Goal: Information Seeking & Learning: Check status

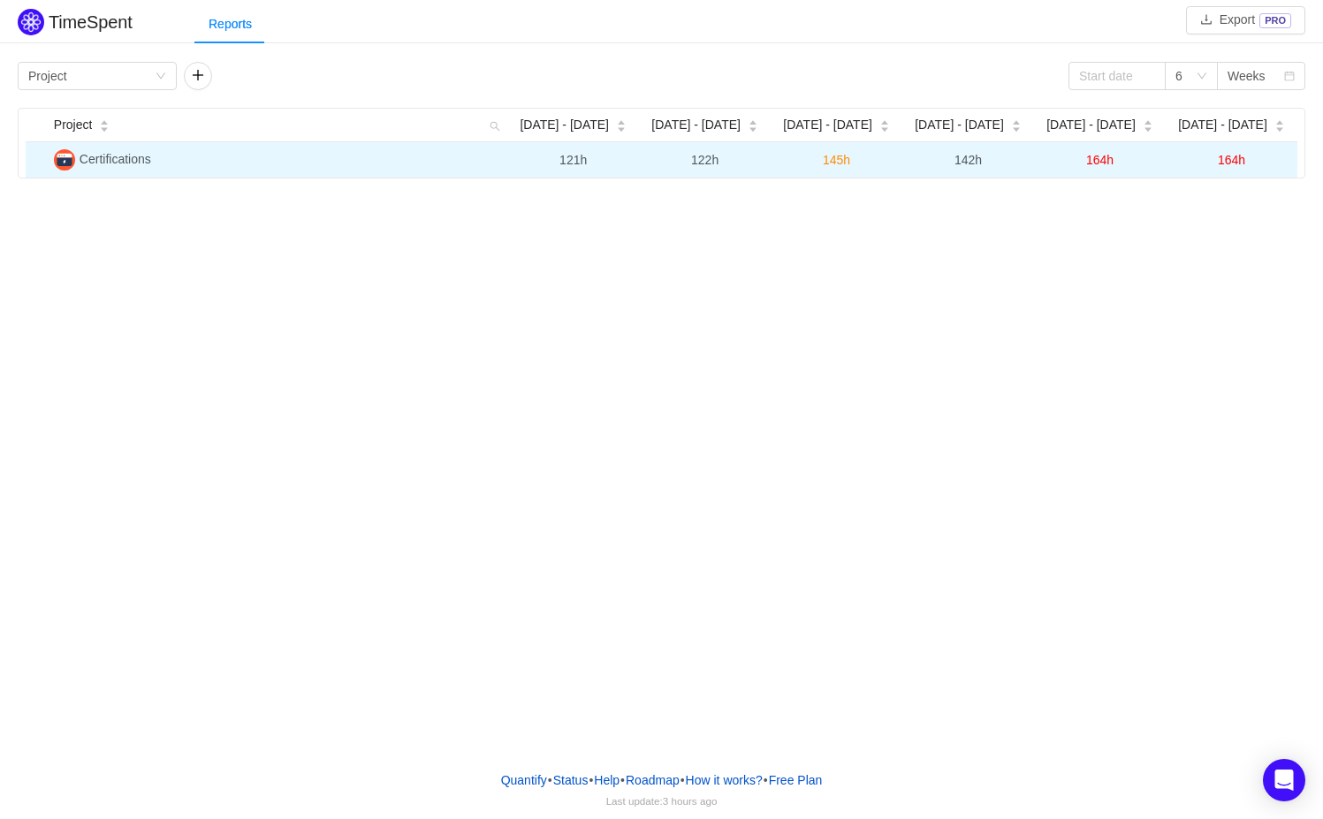
click at [839, 161] on span "145h" at bounding box center [836, 160] width 27 height 14
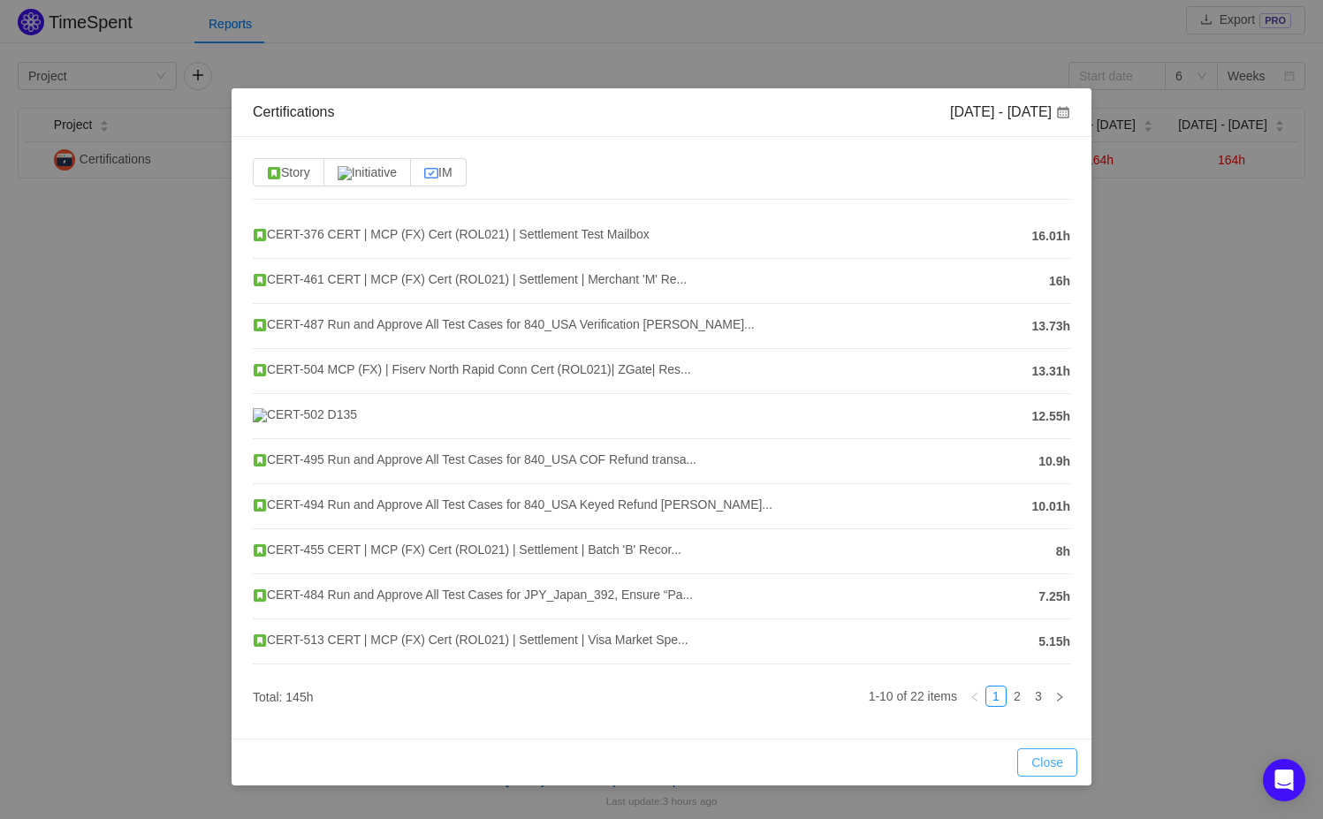
click at [1050, 766] on button "Close" at bounding box center [1047, 763] width 60 height 28
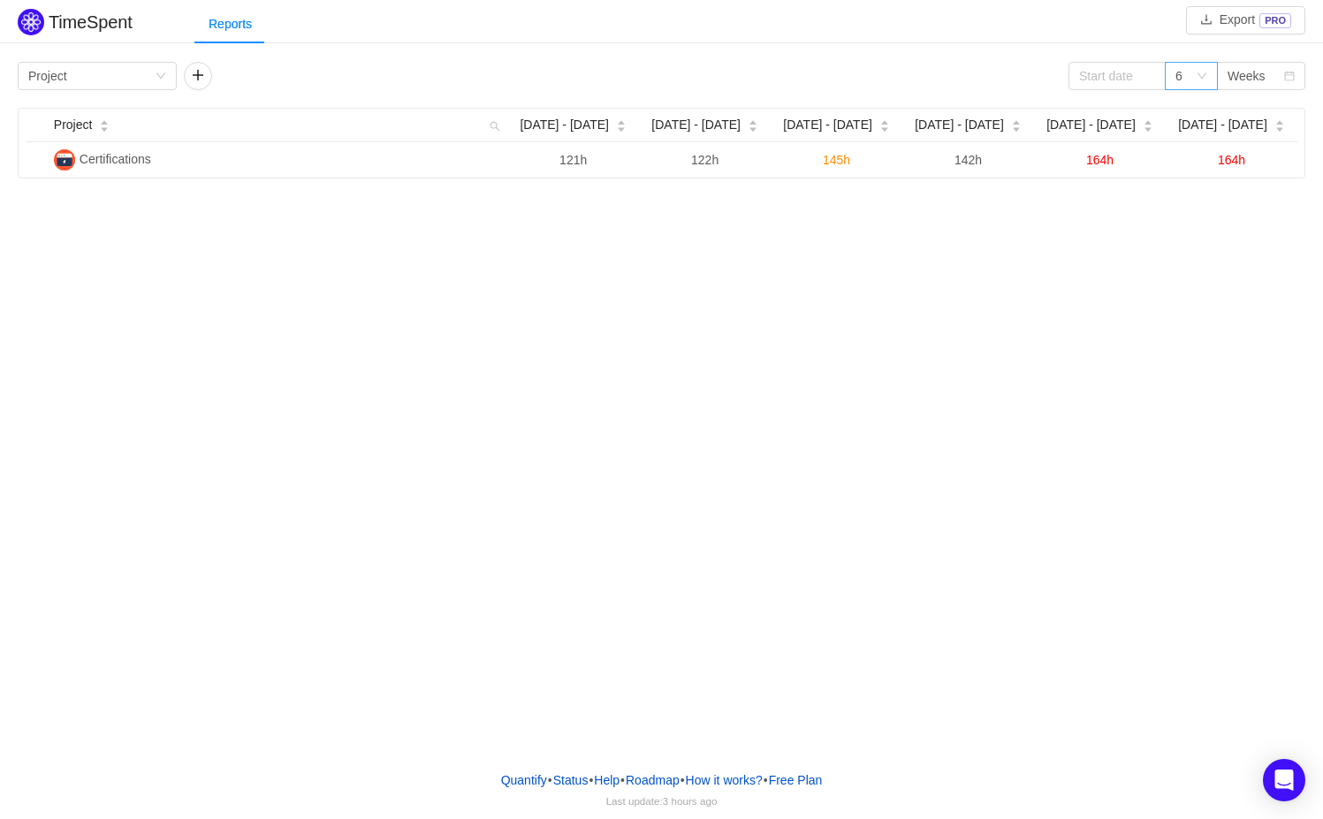
click at [1200, 75] on icon "icon: down" at bounding box center [1202, 76] width 11 height 11
click at [1255, 66] on div "Weeks" at bounding box center [1247, 76] width 38 height 27
click at [1250, 143] on li "Months" at bounding box center [1261, 138] width 88 height 28
click at [1202, 73] on icon "icon: down" at bounding box center [1202, 76] width 11 height 11
click at [1185, 197] on li "12" at bounding box center [1191, 194] width 53 height 28
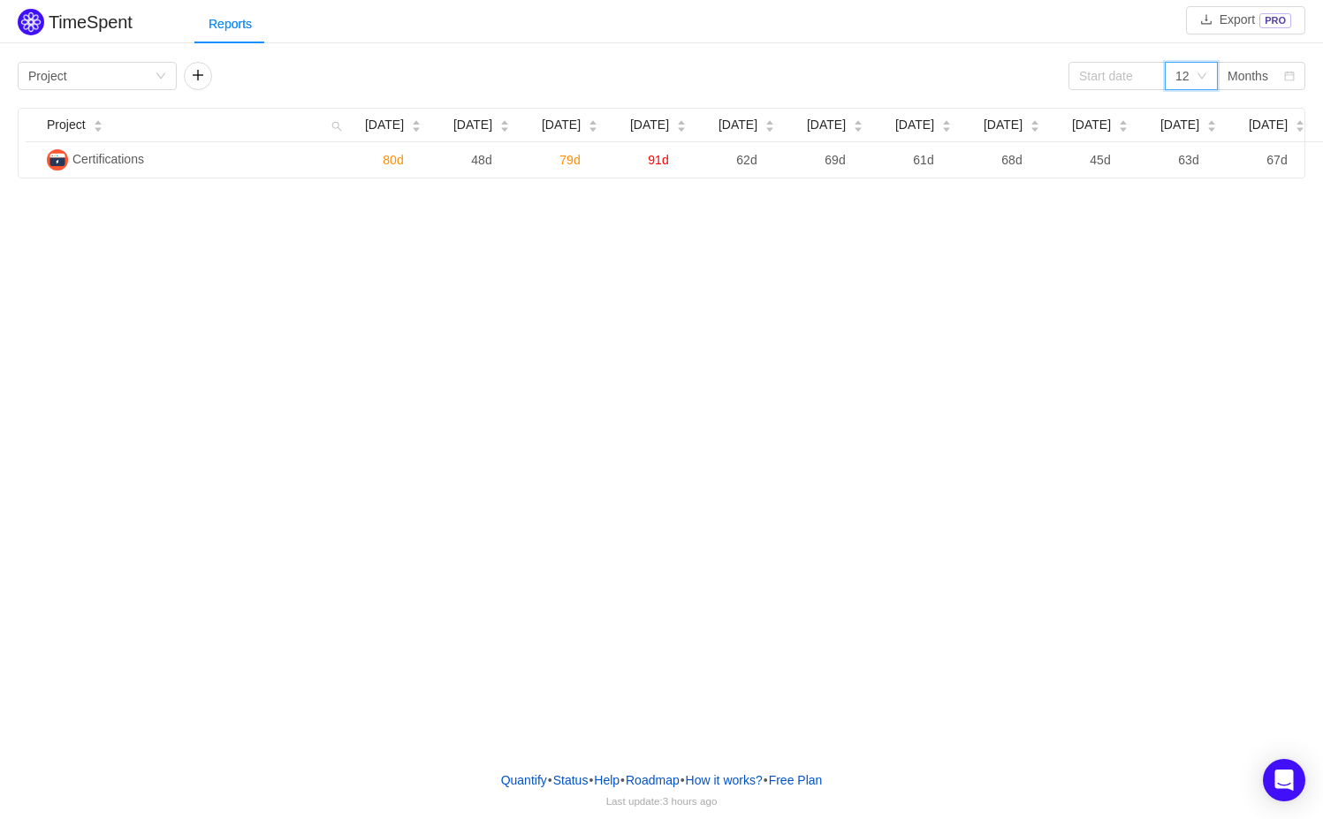
click at [1077, 310] on div "TimeSpent Export PRO Reports Group by Project 12 Months Project [DATE] [DATE] […" at bounding box center [661, 378] width 1323 height 757
click at [1150, 72] on span at bounding box center [1149, 76] width 12 height 12
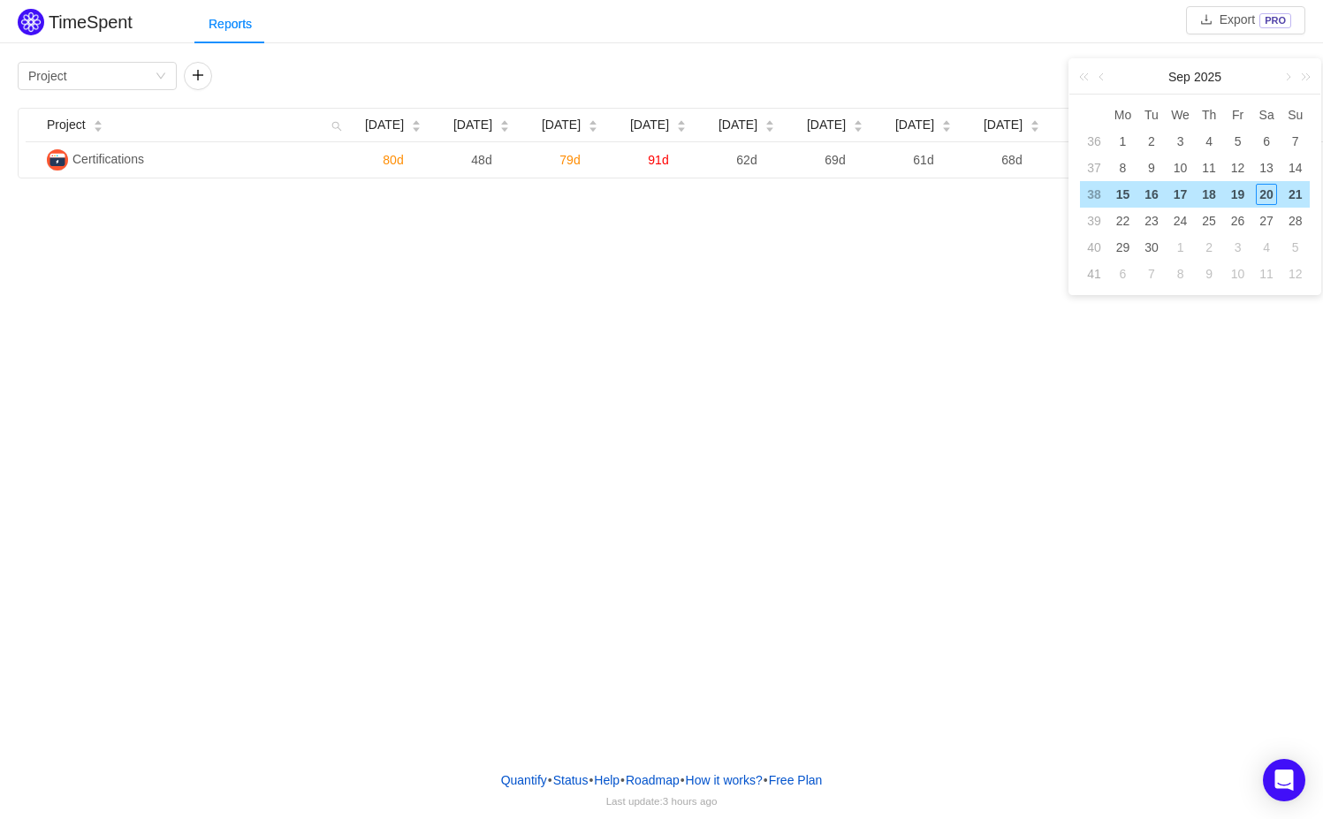
click at [981, 397] on div "TimeSpent Export PRO Reports Group by Project 12 Months Project [DATE] [DATE] […" at bounding box center [661, 378] width 1323 height 757
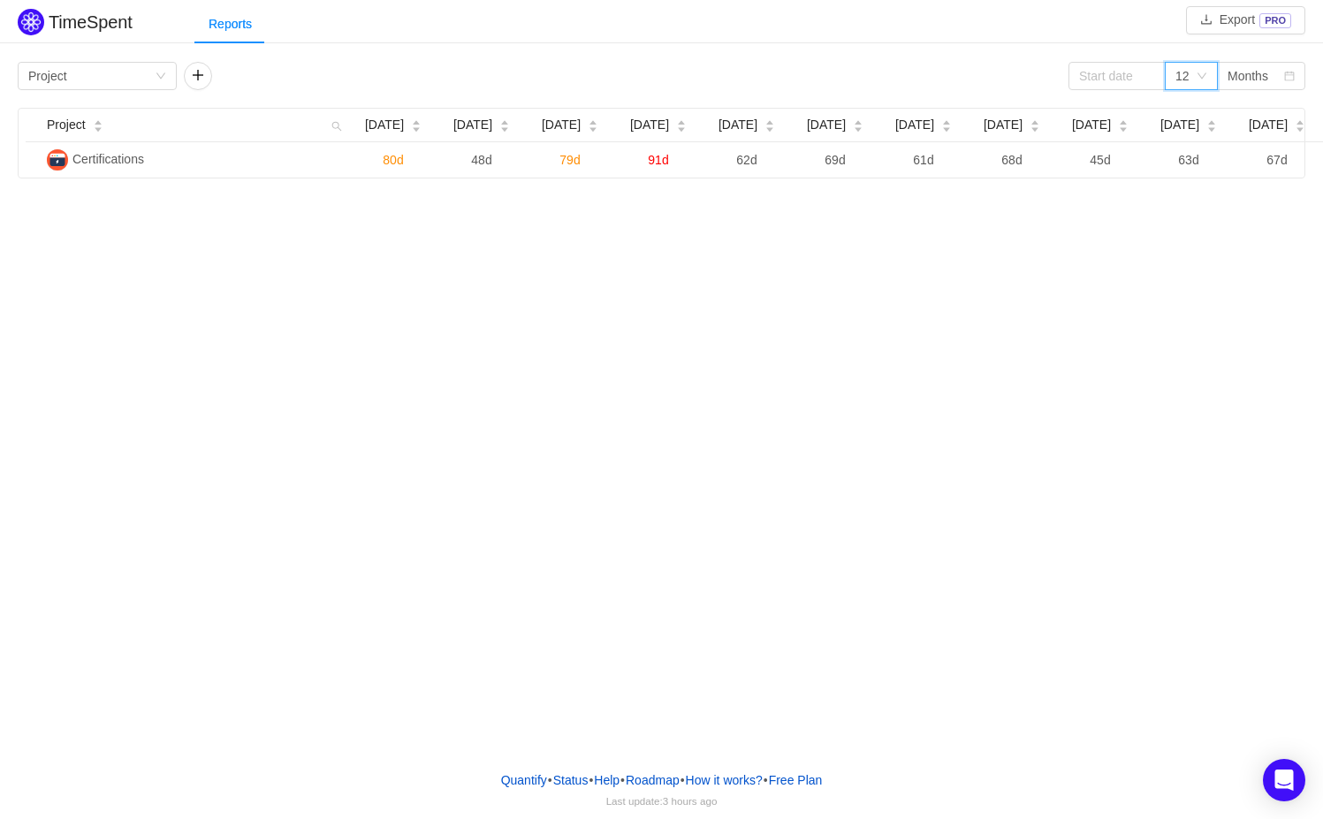
click at [1203, 80] on icon "icon: down" at bounding box center [1202, 77] width 11 height 12
click at [1189, 166] on li "9" at bounding box center [1191, 166] width 53 height 28
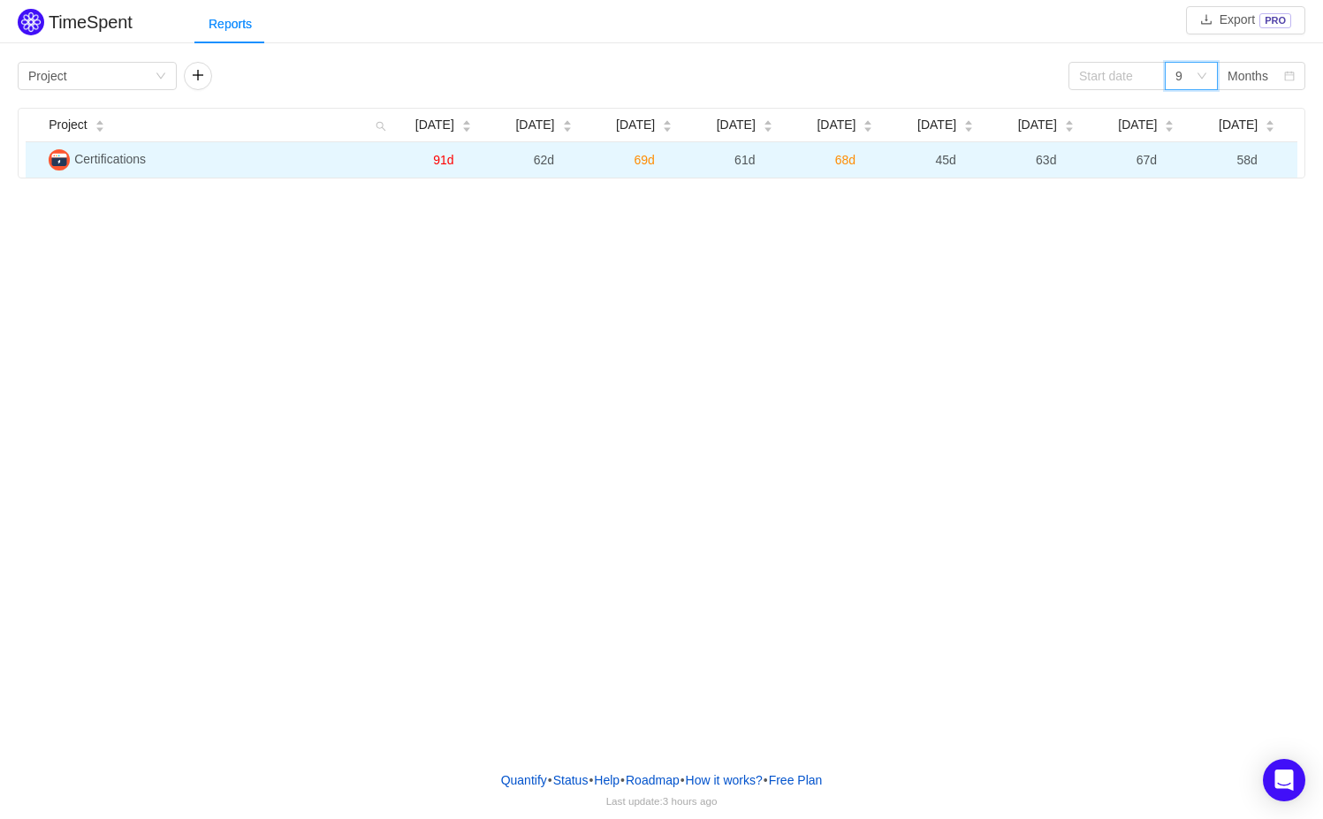
click at [438, 156] on span "91d" at bounding box center [443, 160] width 20 height 14
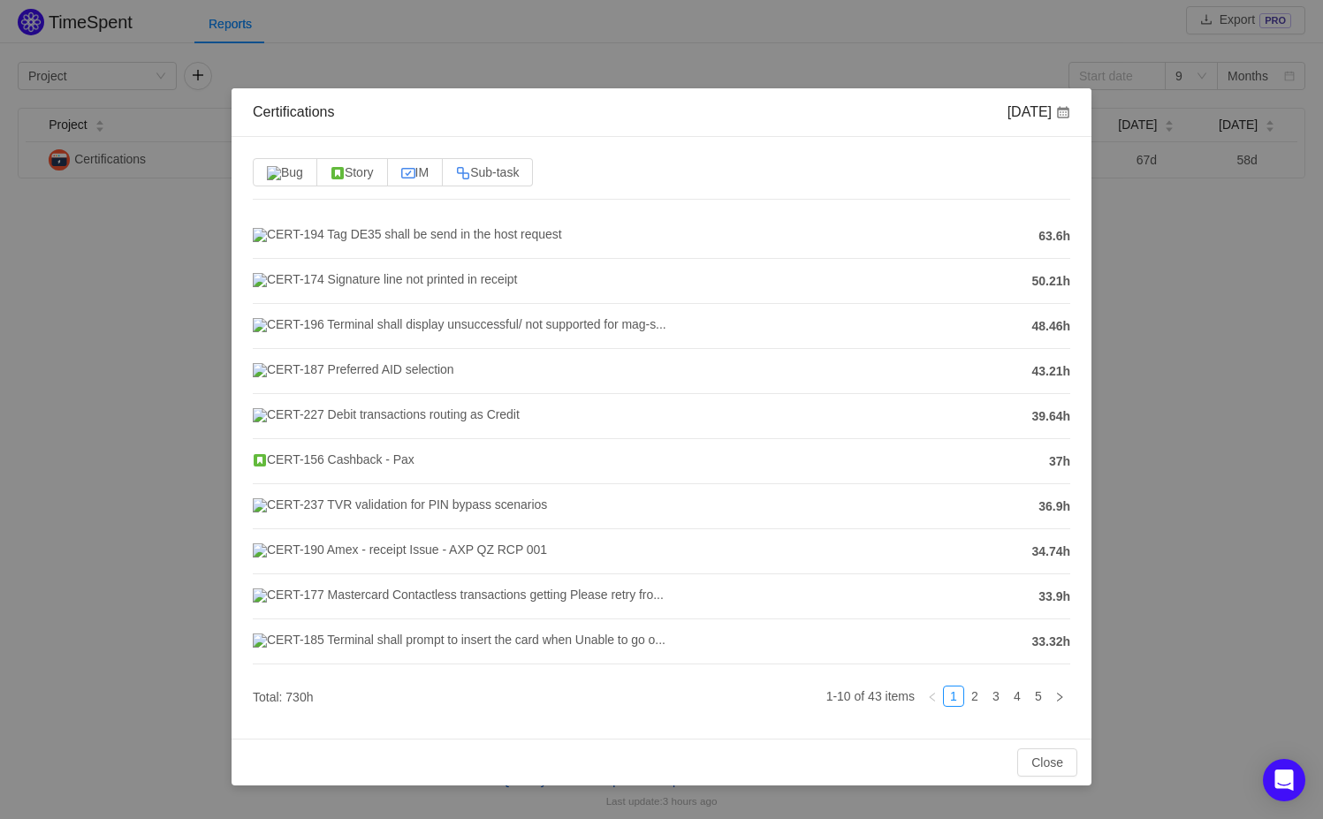
click at [1177, 356] on div "Certifications [DATE] Bug Story IM Sub-task CERT-194 Tag DE35 shall be send in …" at bounding box center [661, 409] width 1323 height 819
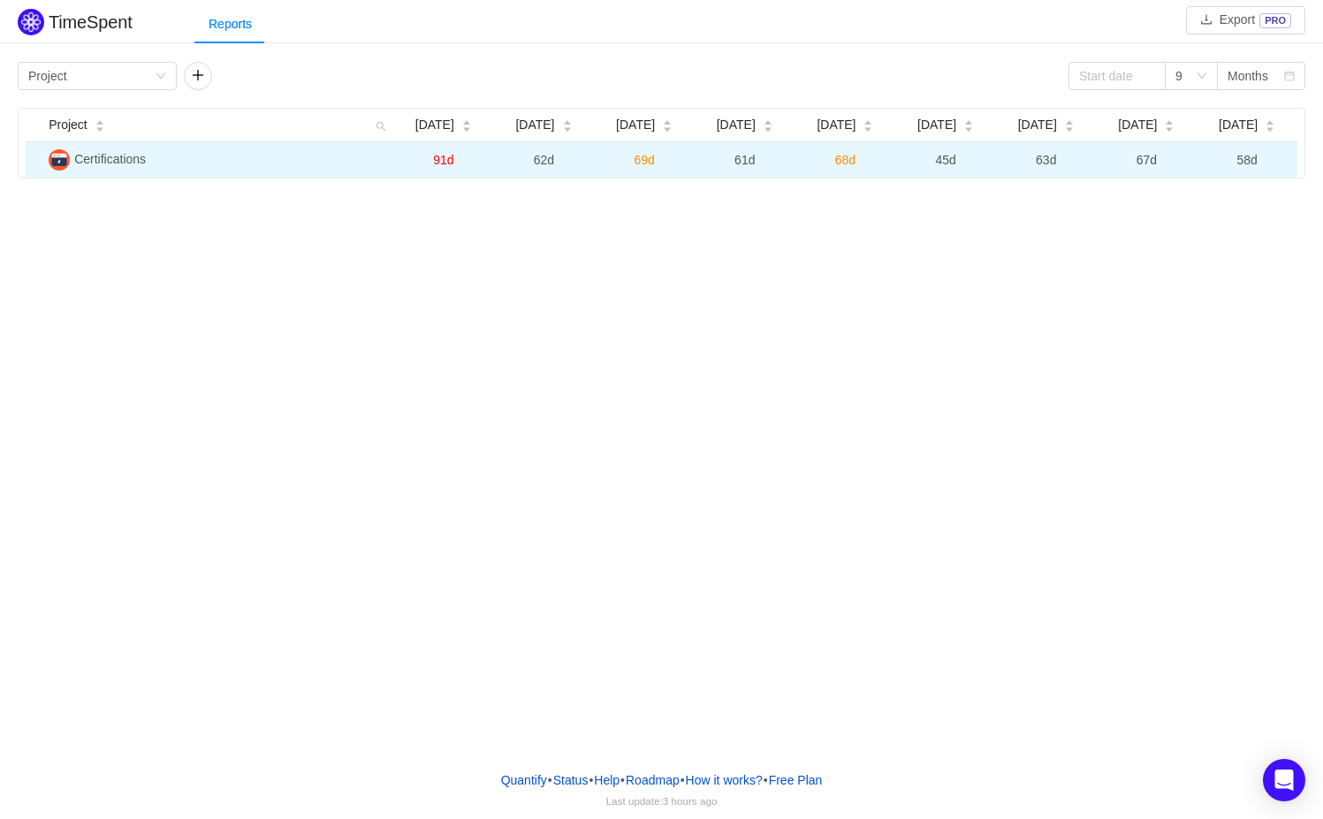
click at [453, 162] on td "91d" at bounding box center [443, 159] width 101 height 35
click at [447, 165] on span "91d" at bounding box center [443, 160] width 20 height 14
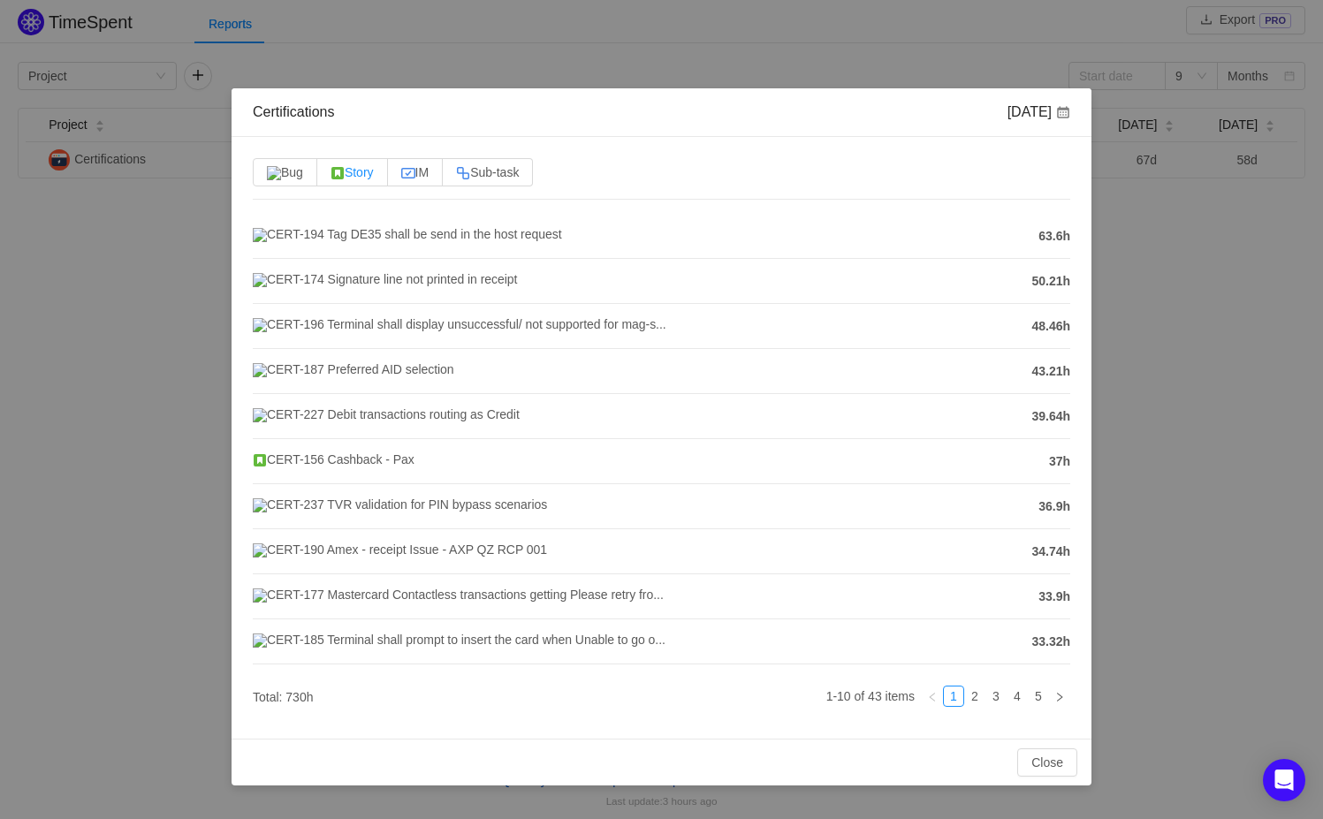
click at [365, 171] on span "Story" at bounding box center [352, 172] width 43 height 14
click at [331, 177] on input "Story" at bounding box center [331, 177] width 0 height 0
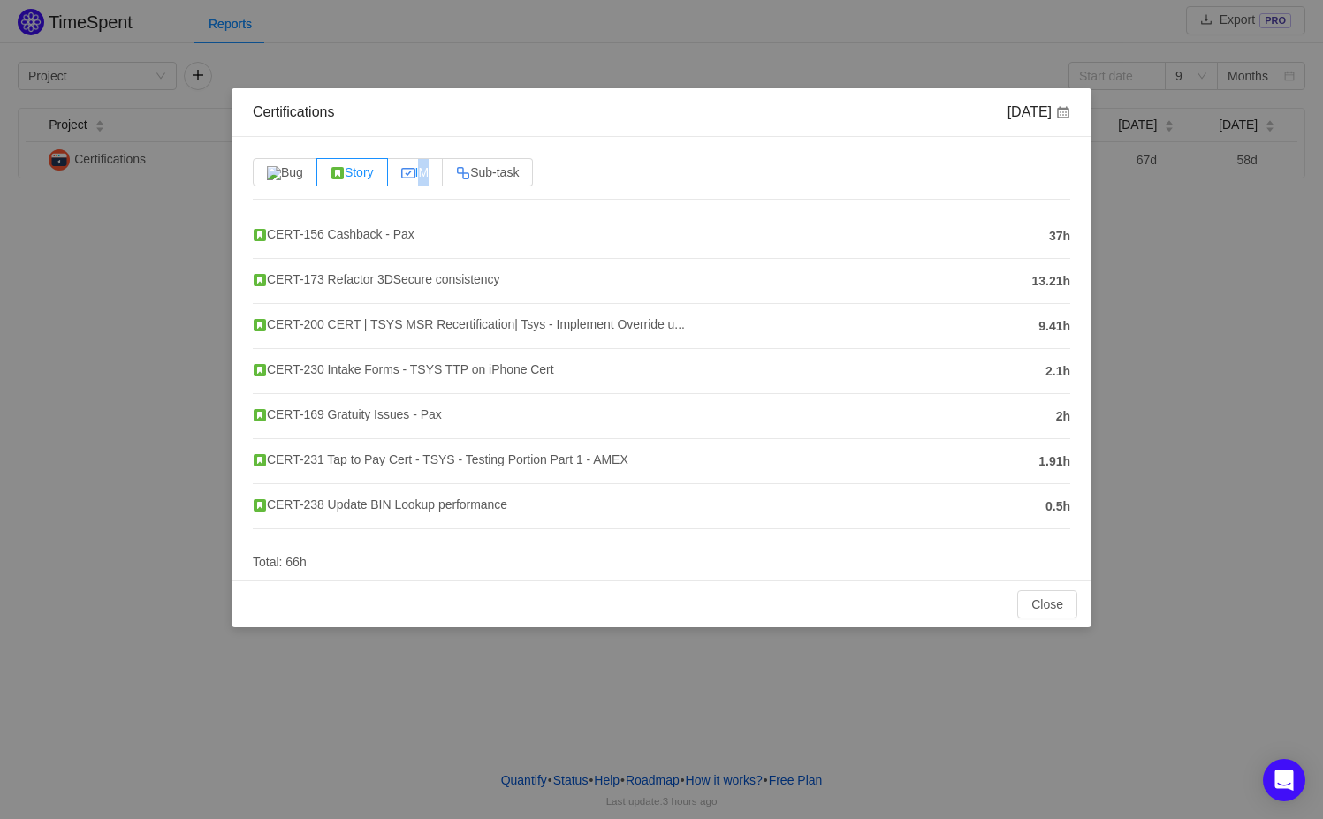
click at [424, 169] on span "IM" at bounding box center [415, 172] width 28 height 14
click at [430, 172] on span "IM" at bounding box center [415, 172] width 28 height 14
click at [401, 177] on input "IM" at bounding box center [401, 177] width 0 height 0
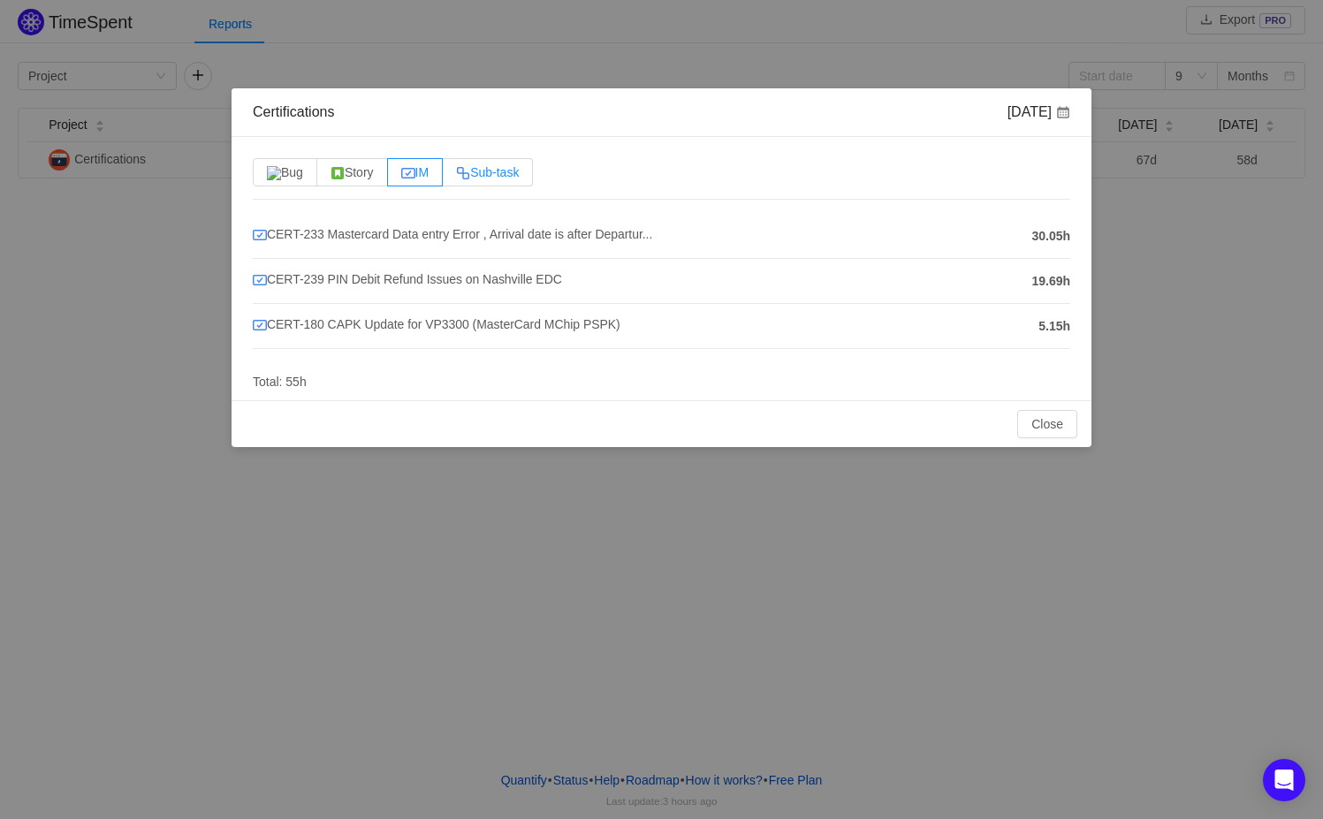
click at [487, 175] on span "Sub-task" at bounding box center [487, 172] width 63 height 14
click at [456, 177] on input "Sub-task" at bounding box center [456, 177] width 0 height 0
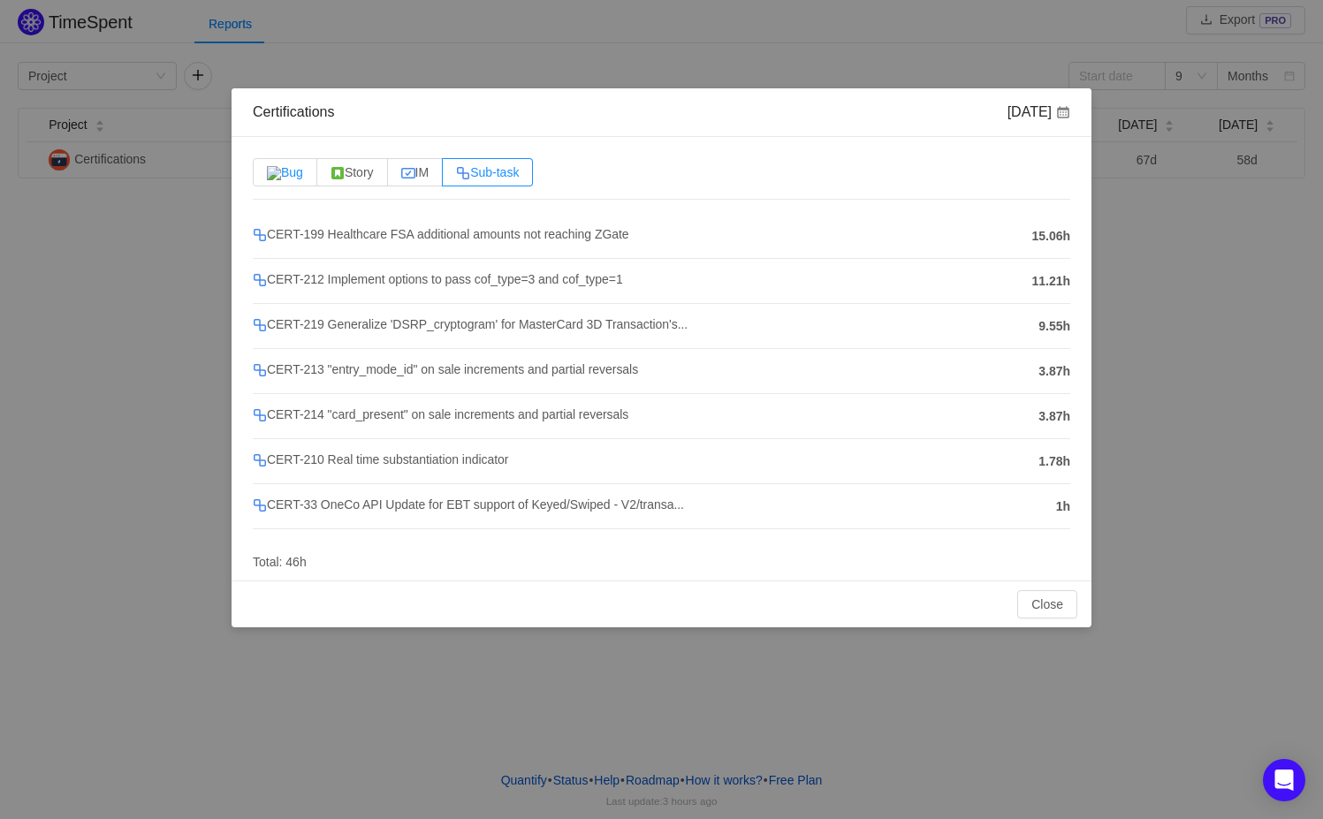
click at [288, 165] on span "Bug" at bounding box center [285, 172] width 36 height 14
click at [267, 177] on input "Bug" at bounding box center [267, 177] width 0 height 0
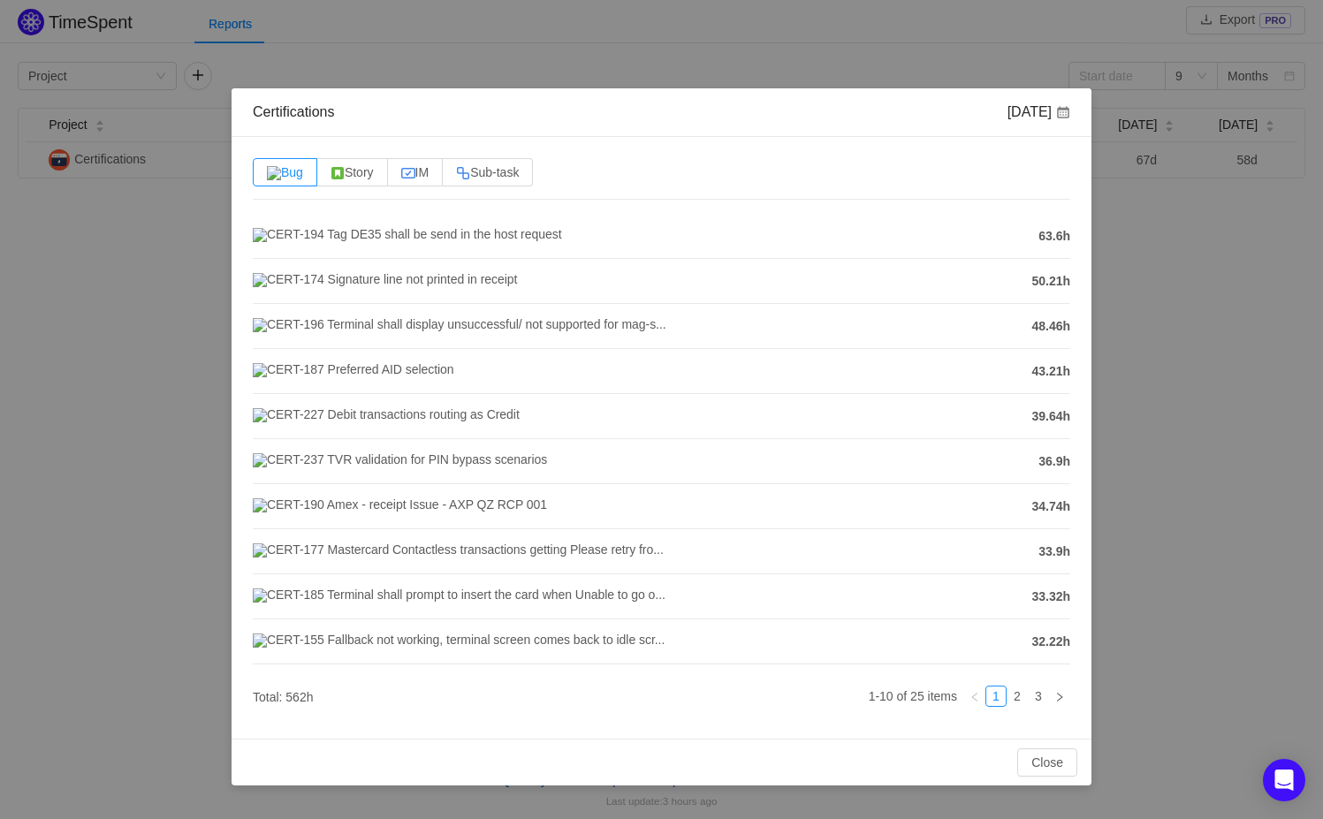
click at [1139, 674] on div "Certifications [DATE] Bug Story IM Sub-task CERT-194 Tag DE35 shall be send in …" at bounding box center [661, 409] width 1323 height 819
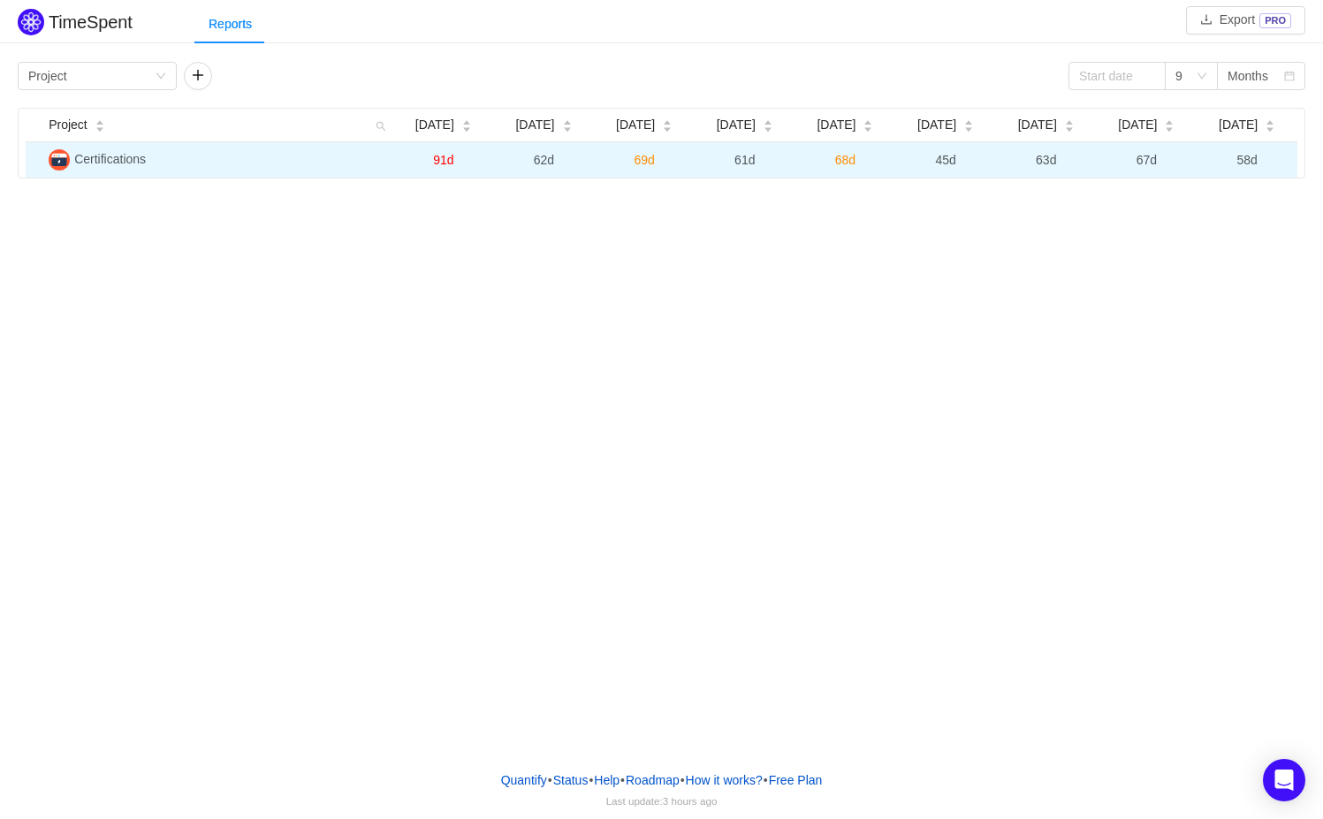
click at [446, 161] on span "91d" at bounding box center [443, 160] width 20 height 14
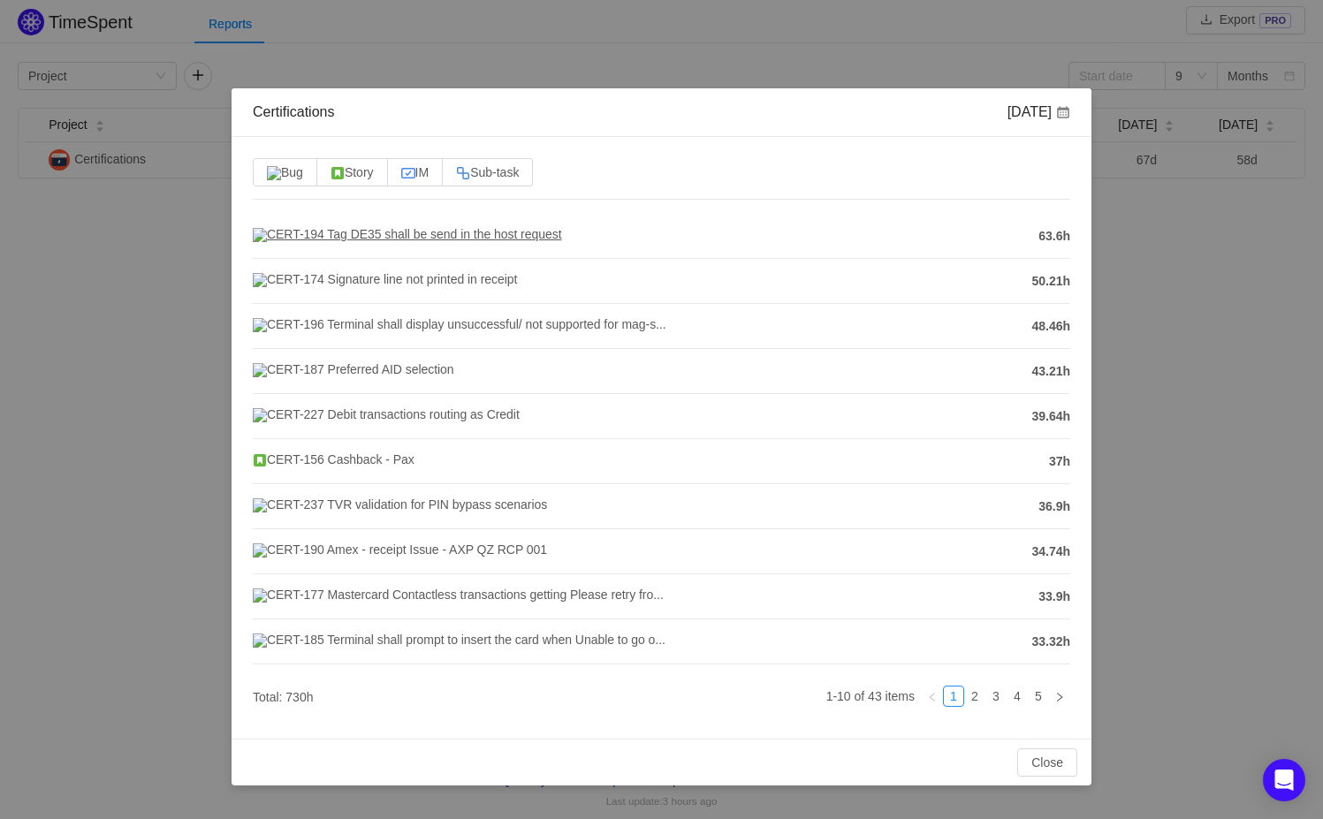
click at [303, 232] on span "CERT-194 Tag DE35 shall be send in the host request" at bounding box center [407, 234] width 309 height 14
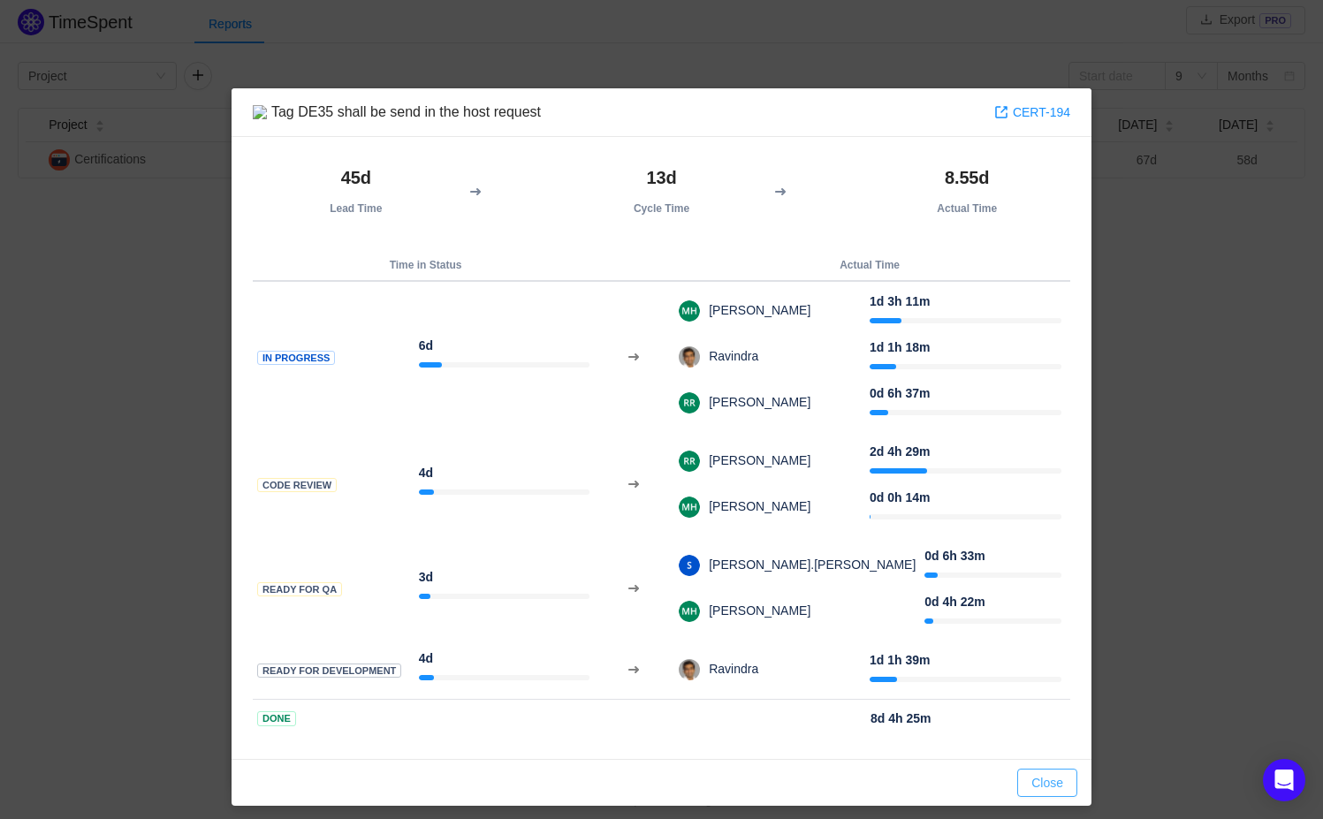
click at [1033, 788] on button "Close" at bounding box center [1047, 783] width 60 height 28
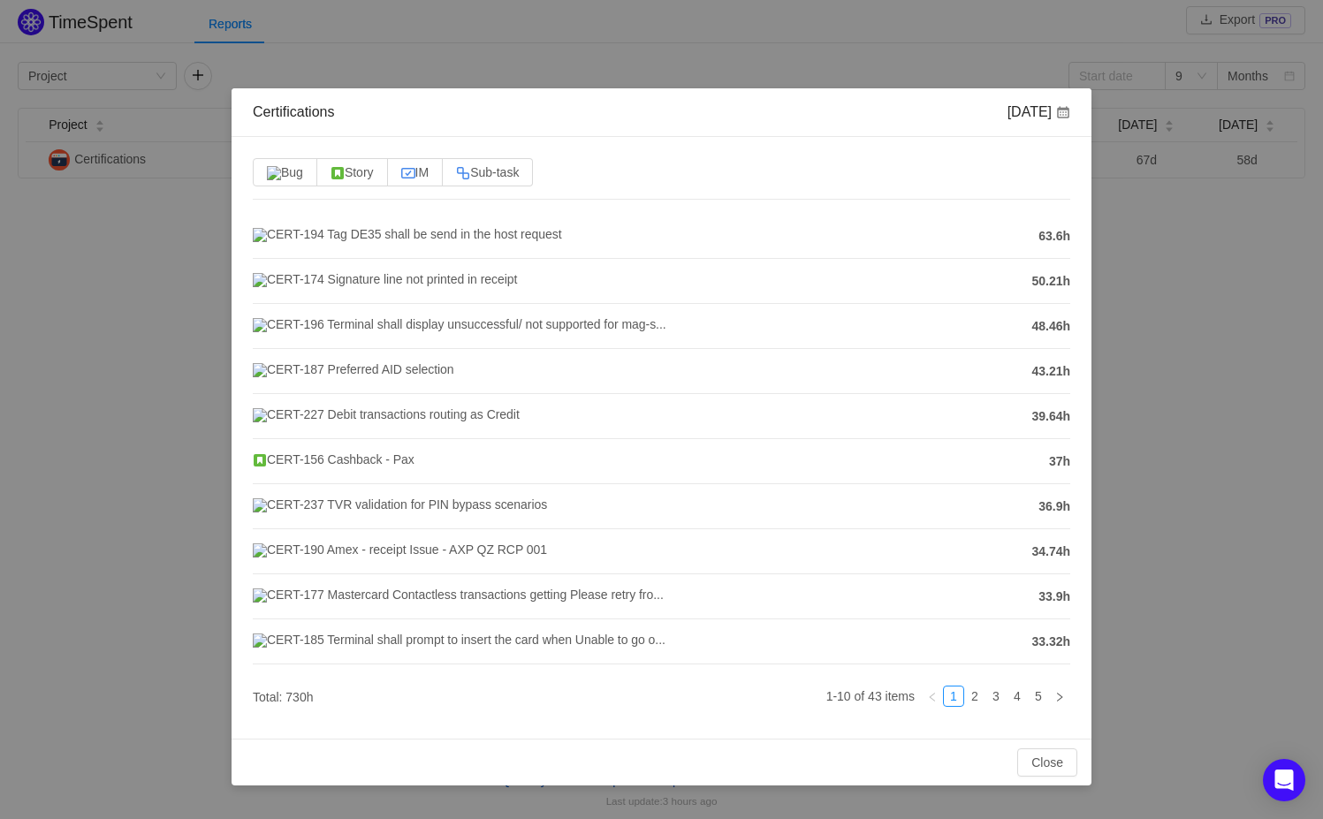
click at [1148, 255] on div "Certifications [DATE] Bug Story IM Sub-task CERT-194 Tag DE35 shall be send in …" at bounding box center [661, 409] width 1323 height 819
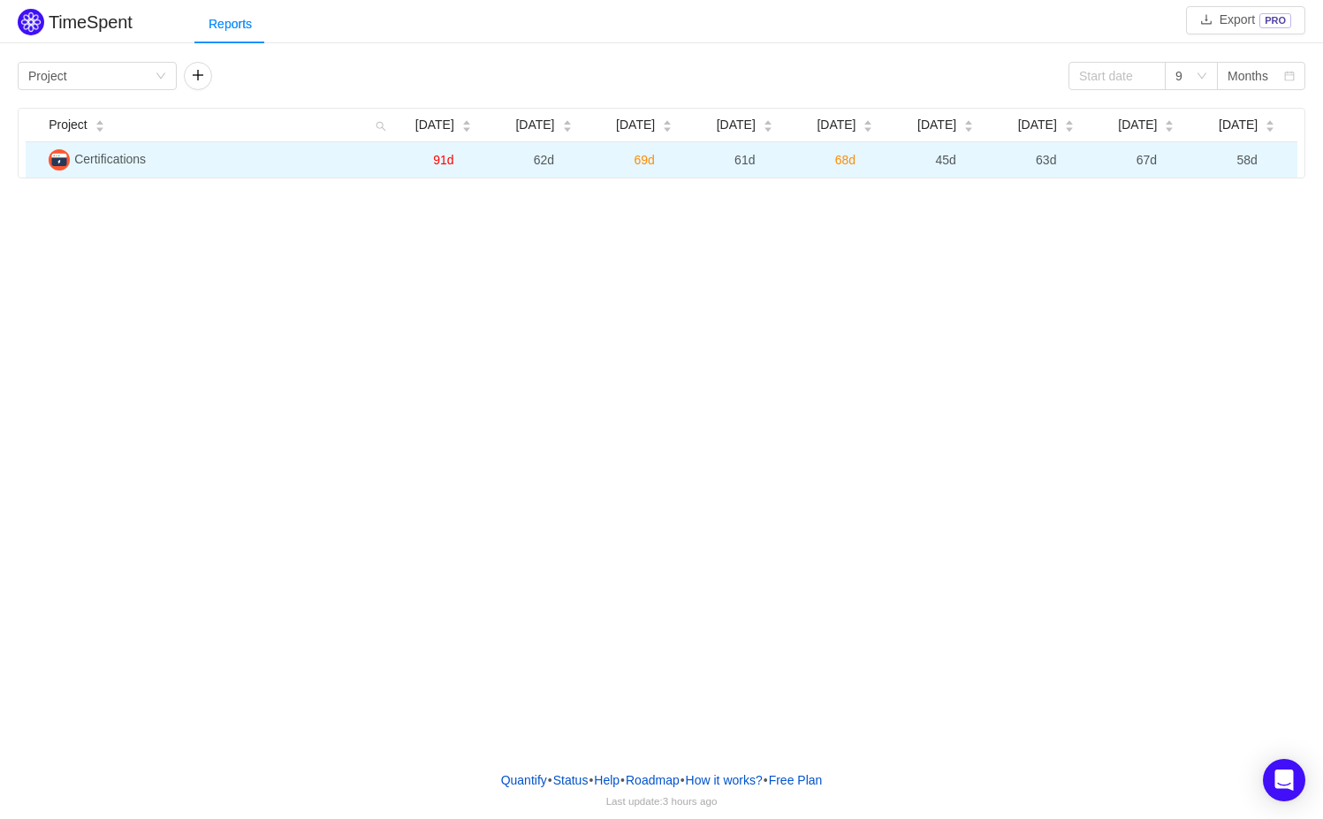
click at [1138, 161] on span "67d" at bounding box center [1147, 160] width 20 height 14
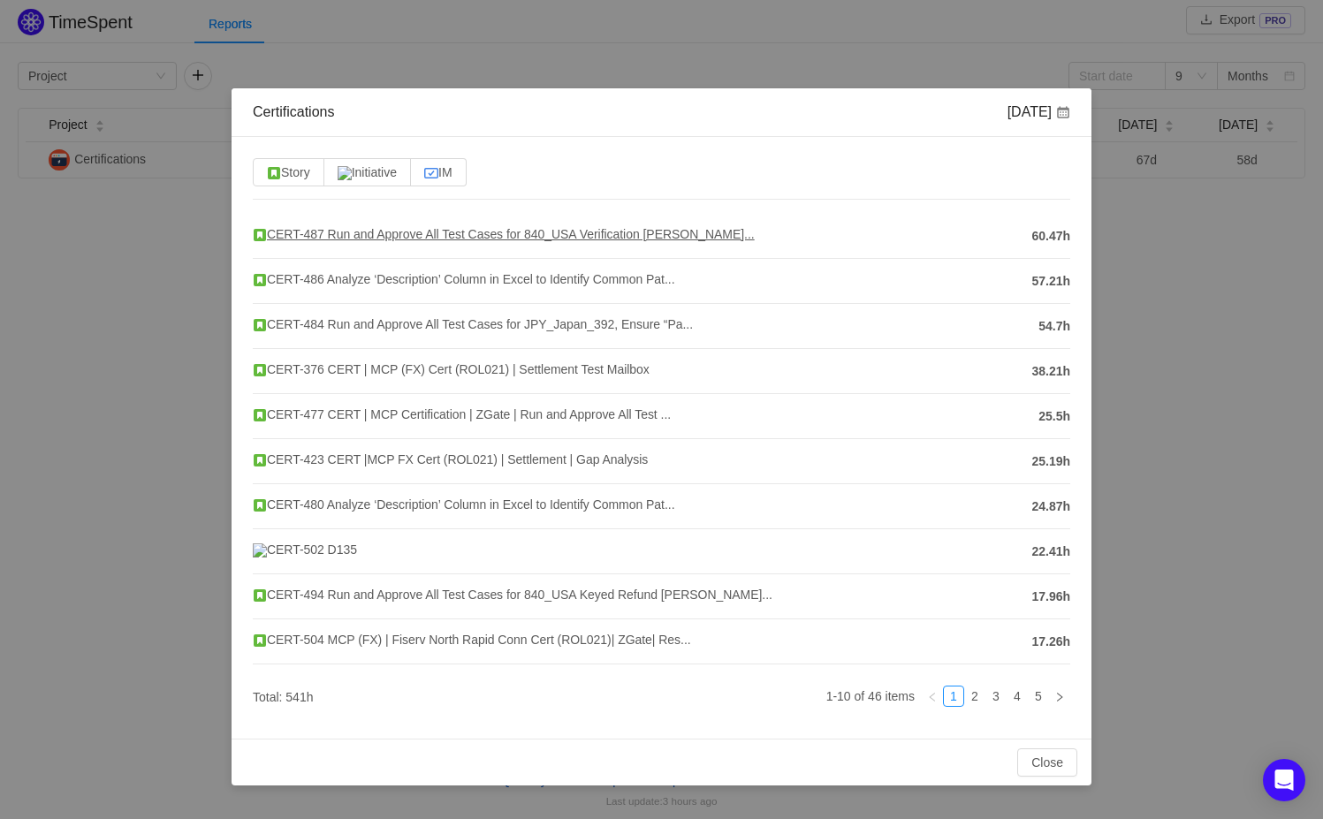
click at [292, 234] on span "CERT-487 Run and Approve All Test Cases for 840_USA Verification [PERSON_NAME].…" at bounding box center [504, 234] width 502 height 14
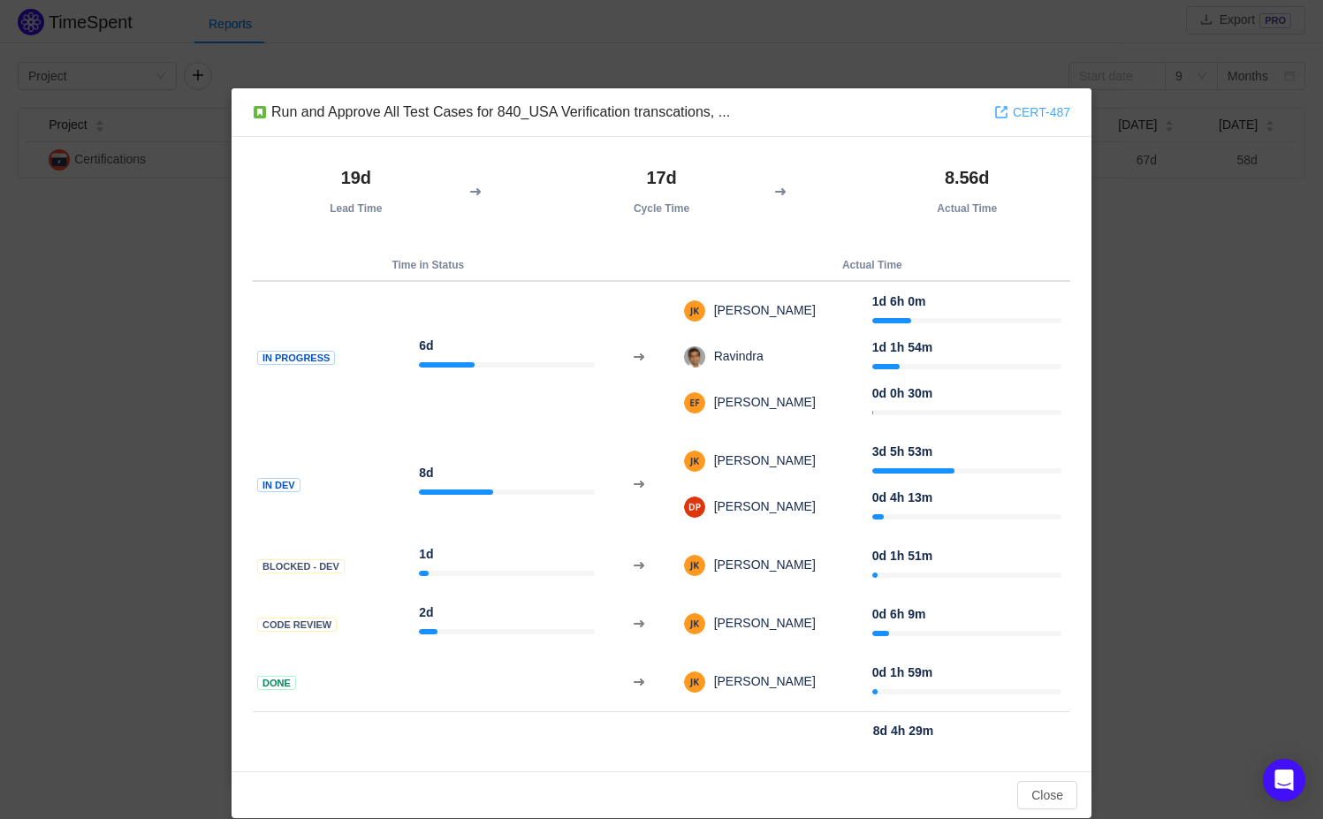
click at [1045, 116] on link "CERT-487" at bounding box center [1032, 112] width 76 height 19
click at [1243, 548] on div "Run and Approve All Test Cases for 840_USA Verification transcations, ... CERT-…" at bounding box center [661, 409] width 1323 height 819
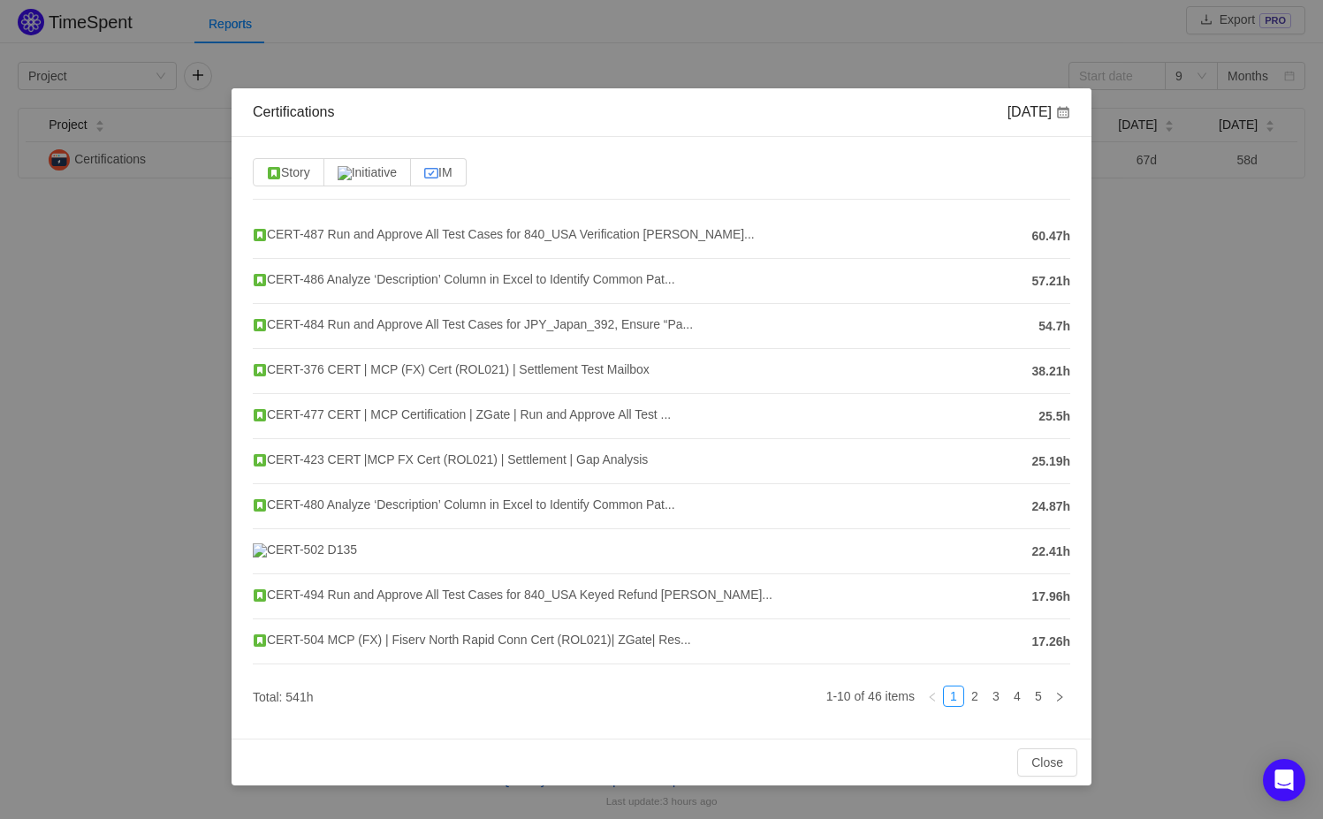
click at [1180, 296] on div "Certifications [DATE] Story Initiative IM CERT-487 Run and Approve All Test Cas…" at bounding box center [661, 409] width 1323 height 819
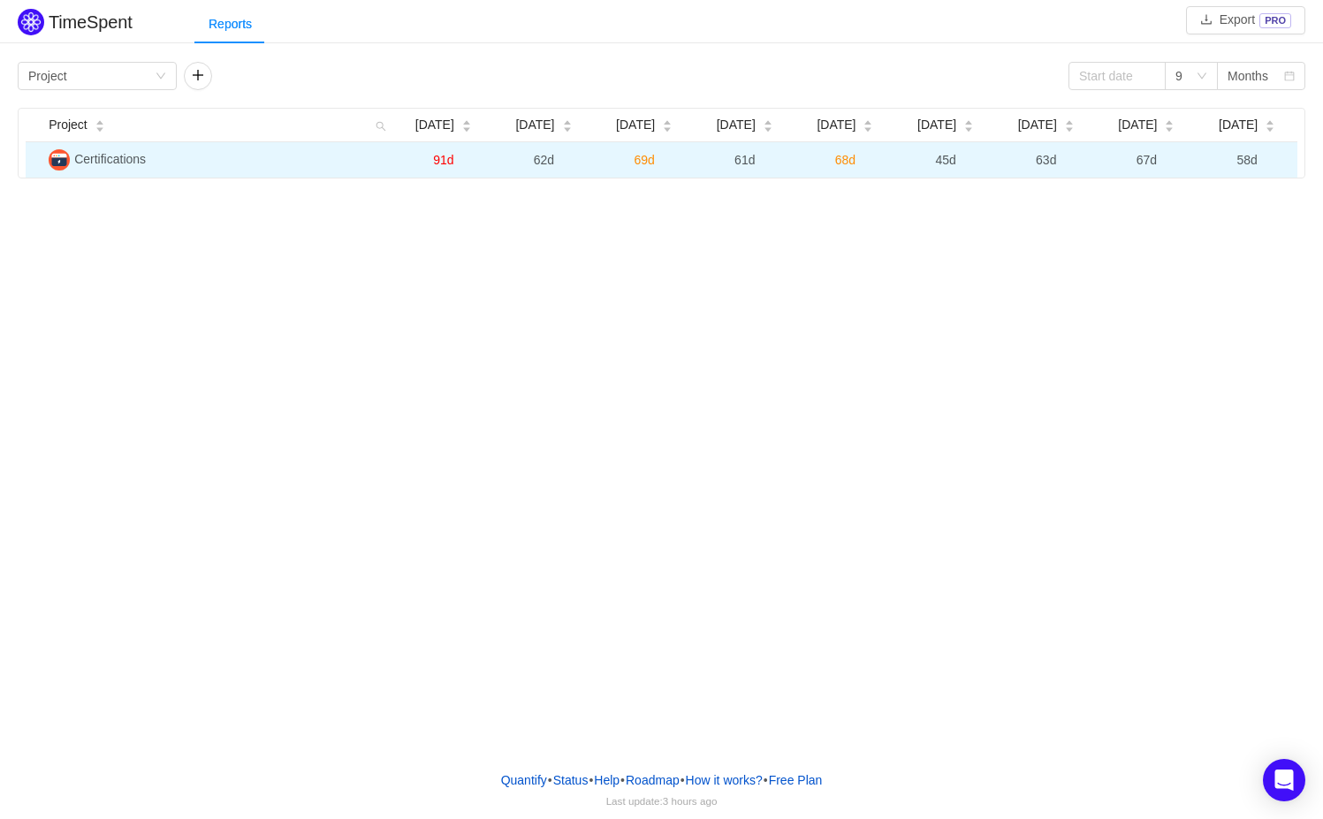
click at [1247, 161] on span "58d" at bounding box center [1247, 160] width 20 height 14
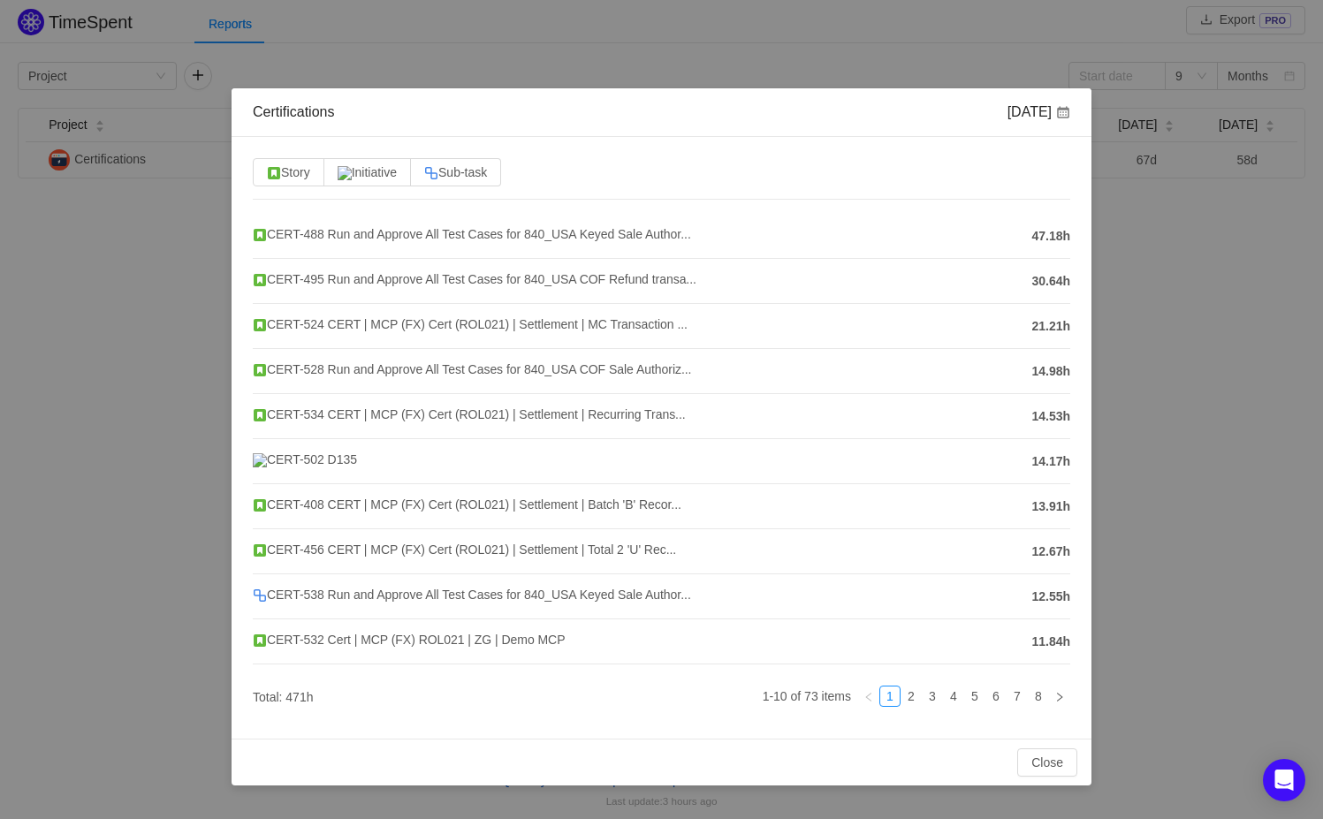
drag, startPoint x: 273, startPoint y: 232, endPoint x: 691, endPoint y: 118, distance: 433.4
click at [697, 117] on div "Certifications [DATE]" at bounding box center [662, 112] width 818 height 19
drag, startPoint x: 293, startPoint y: 233, endPoint x: 298, endPoint y: 647, distance: 413.7
click at [301, 647] on span "CERT-532 Cert | MCP (FX) ROL021 | ZG | Demo MCP" at bounding box center [409, 640] width 313 height 14
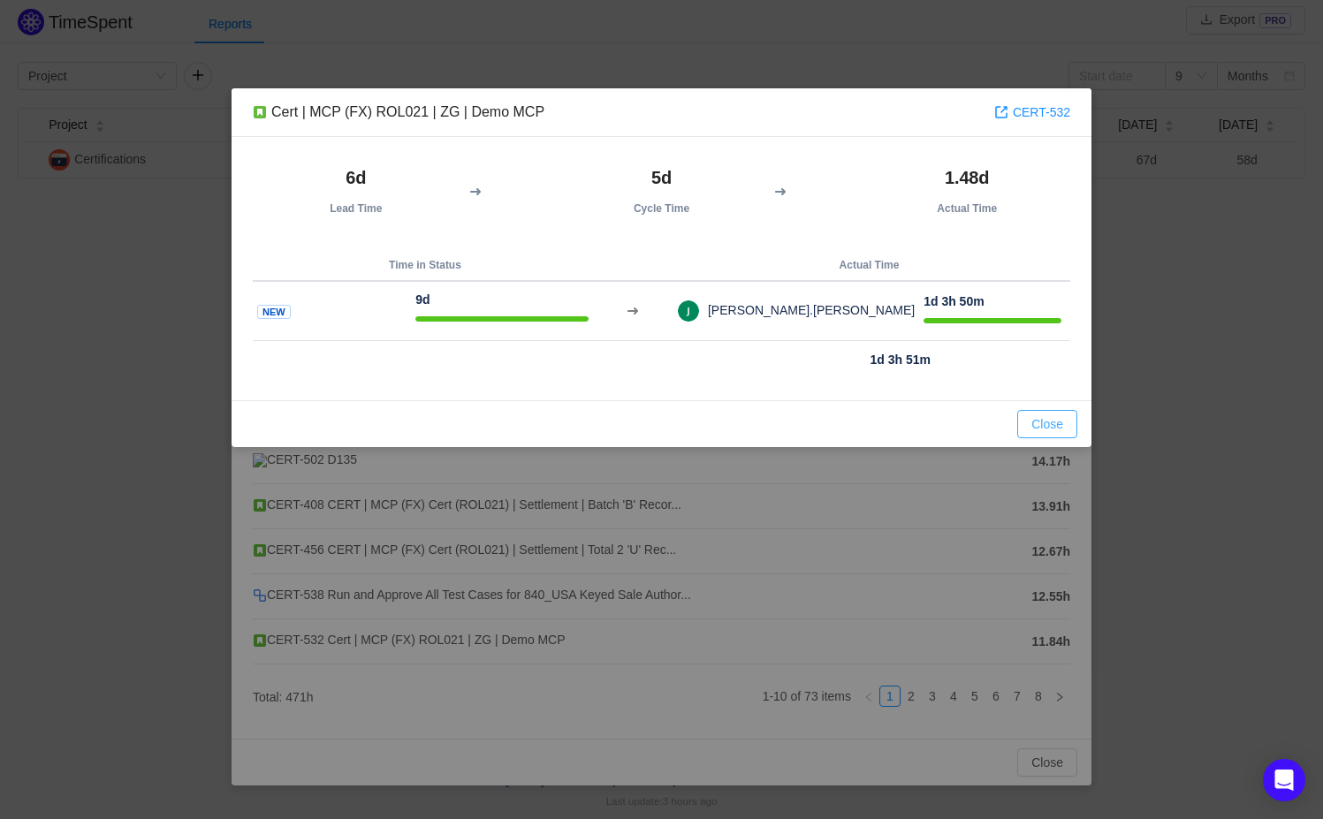
click at [1051, 420] on button "Close" at bounding box center [1047, 424] width 60 height 28
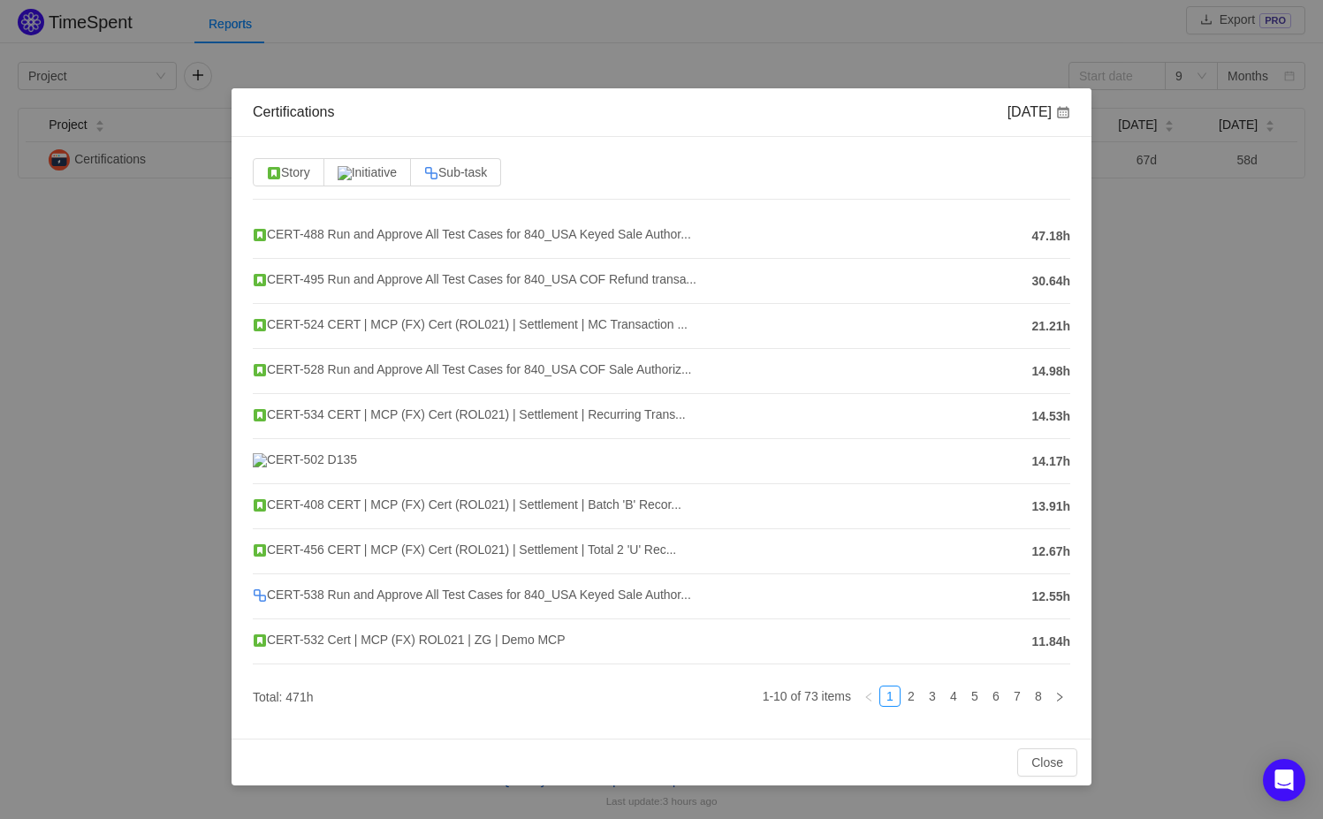
click at [144, 464] on div "Certifications [DATE] Story Initiative Sub-task CERT-488 Run and Approve All Te…" at bounding box center [661, 409] width 1323 height 819
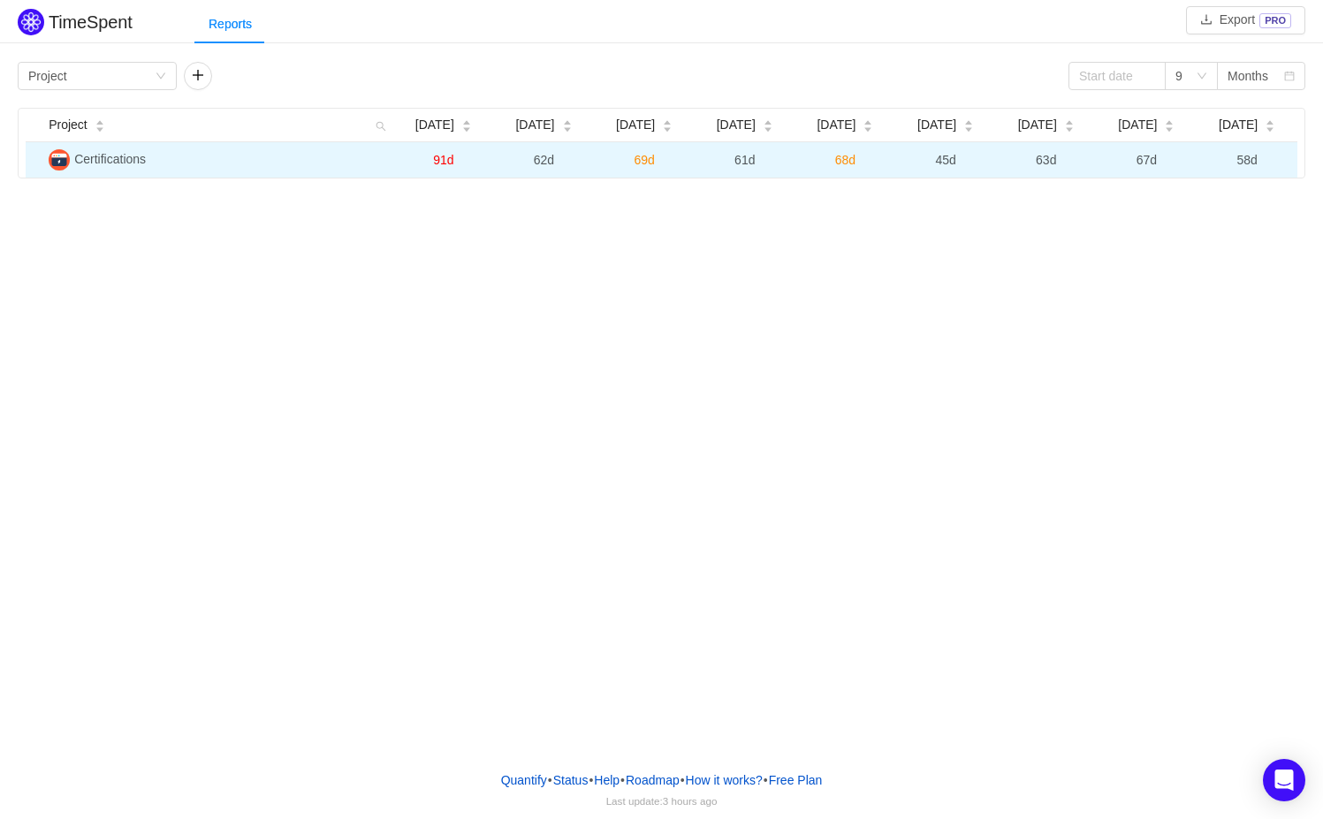
click at [1036, 159] on span "63d" at bounding box center [1046, 160] width 20 height 14
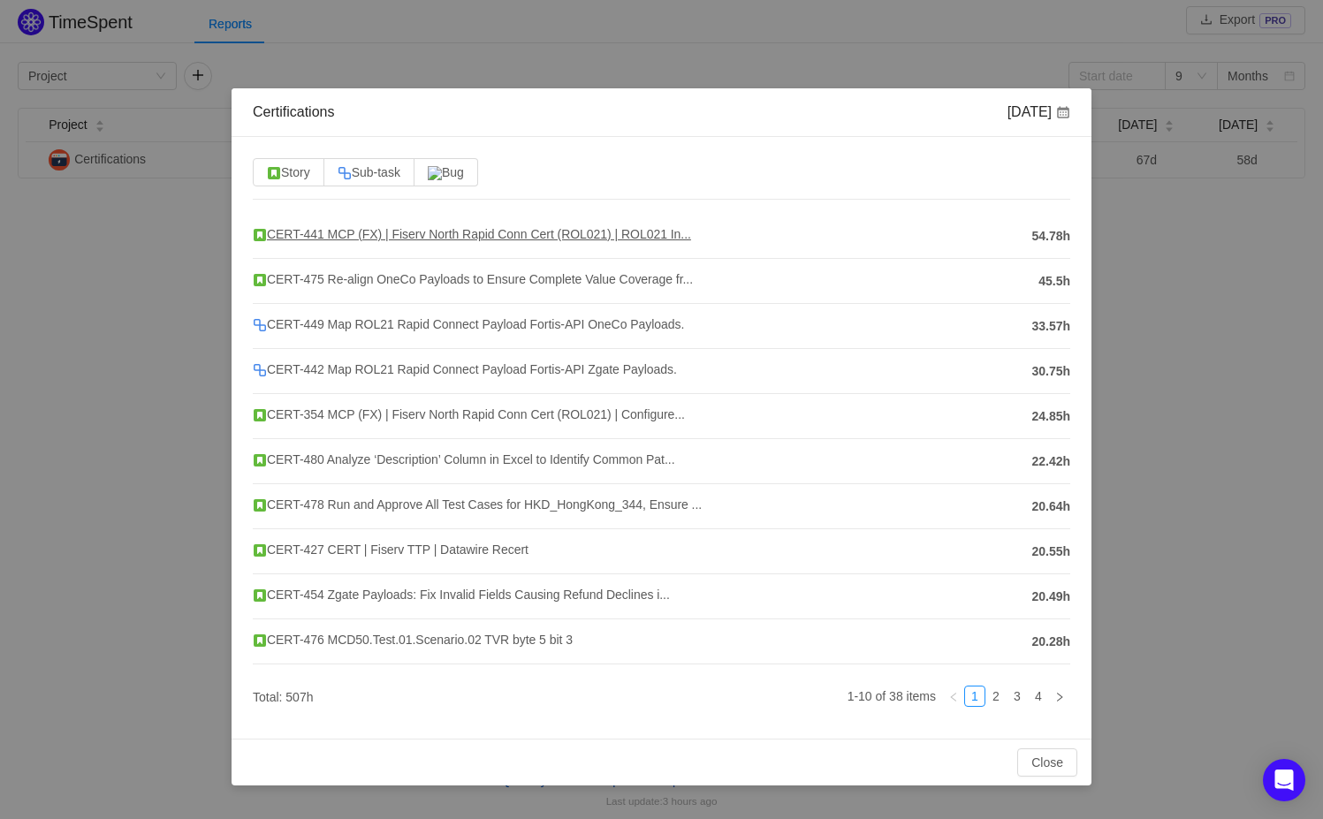
click at [304, 227] on span "CERT-441 MCP (FX) | Fiserv North Rapid Conn Cert (ROL021) | ROL021 In..." at bounding box center [472, 234] width 438 height 14
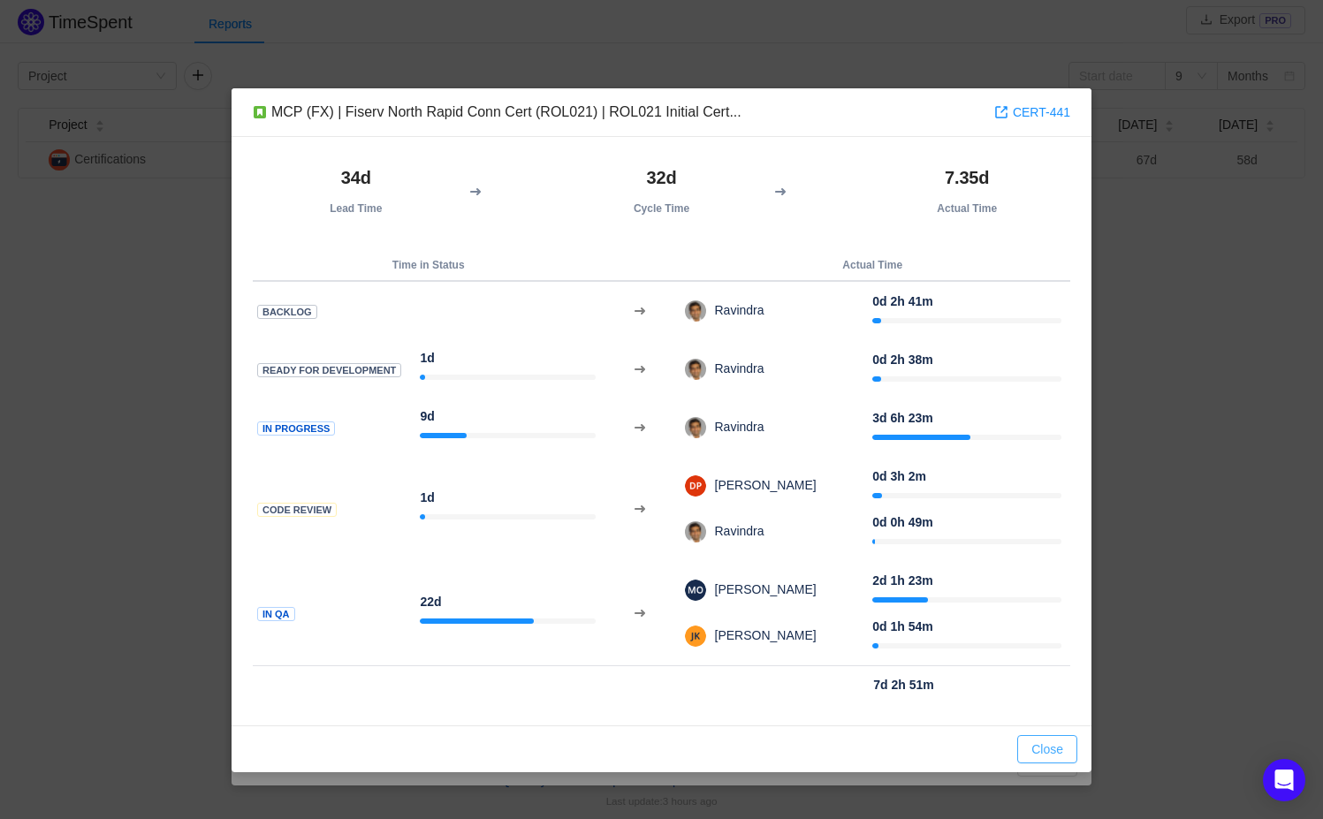
click at [1060, 752] on button "Close" at bounding box center [1047, 749] width 60 height 28
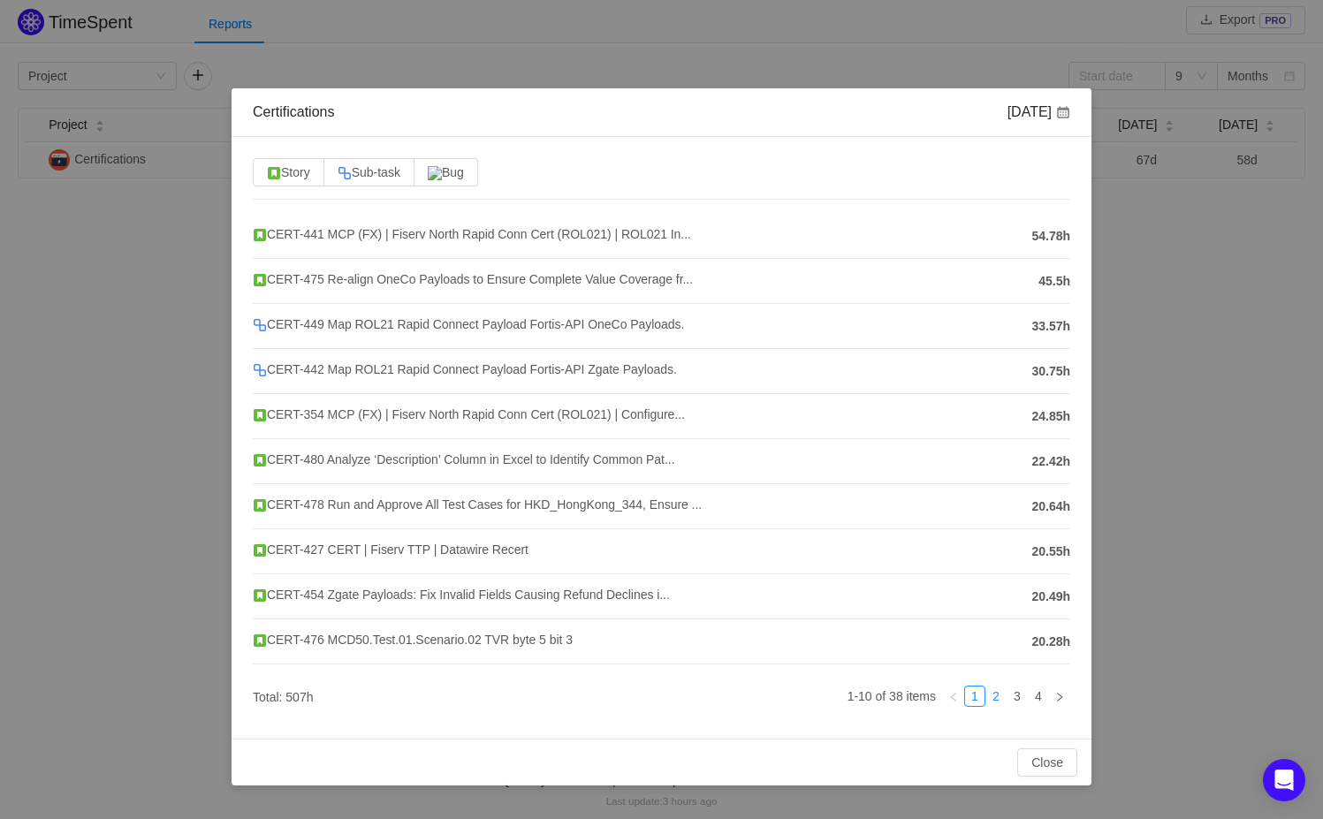
click at [999, 697] on link "2" at bounding box center [996, 696] width 19 height 19
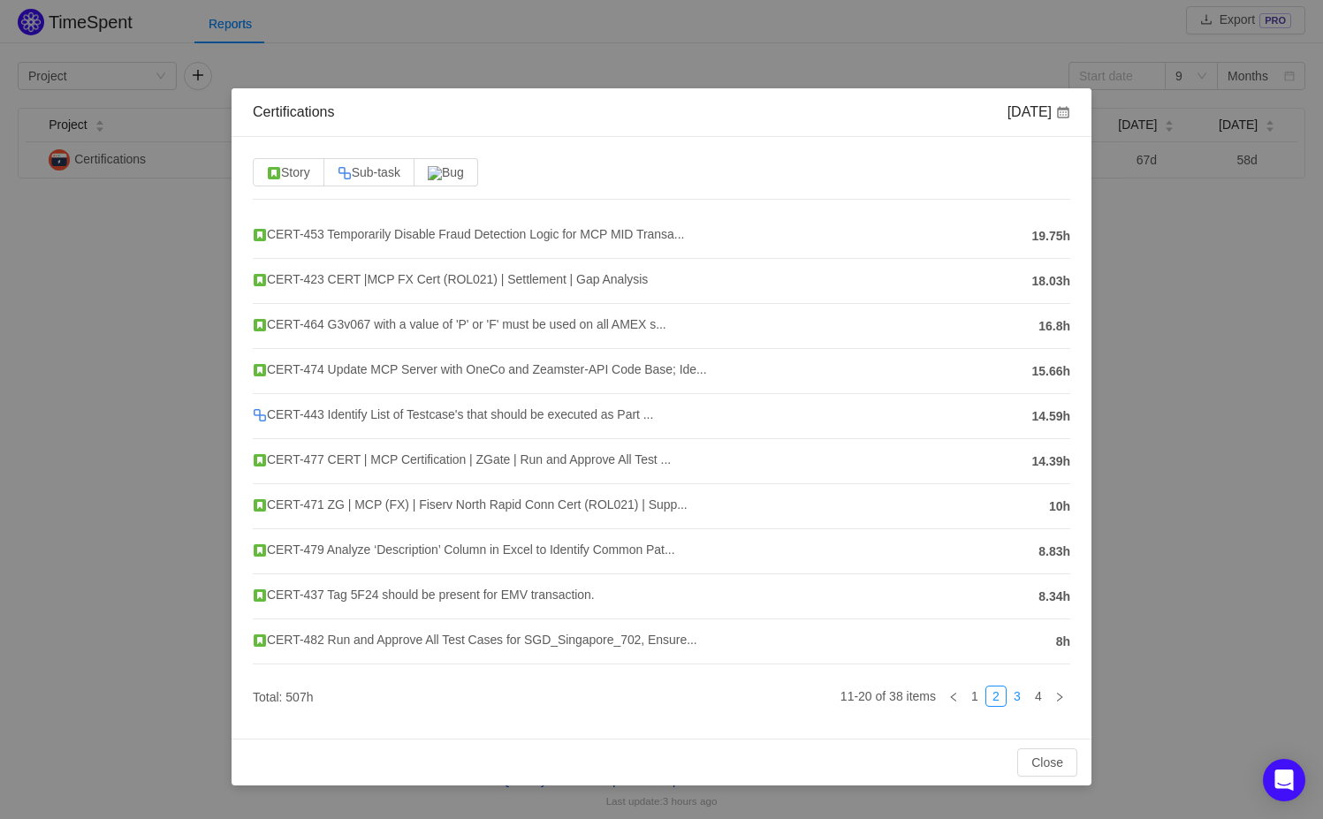
click at [1016, 693] on link "3" at bounding box center [1017, 696] width 19 height 19
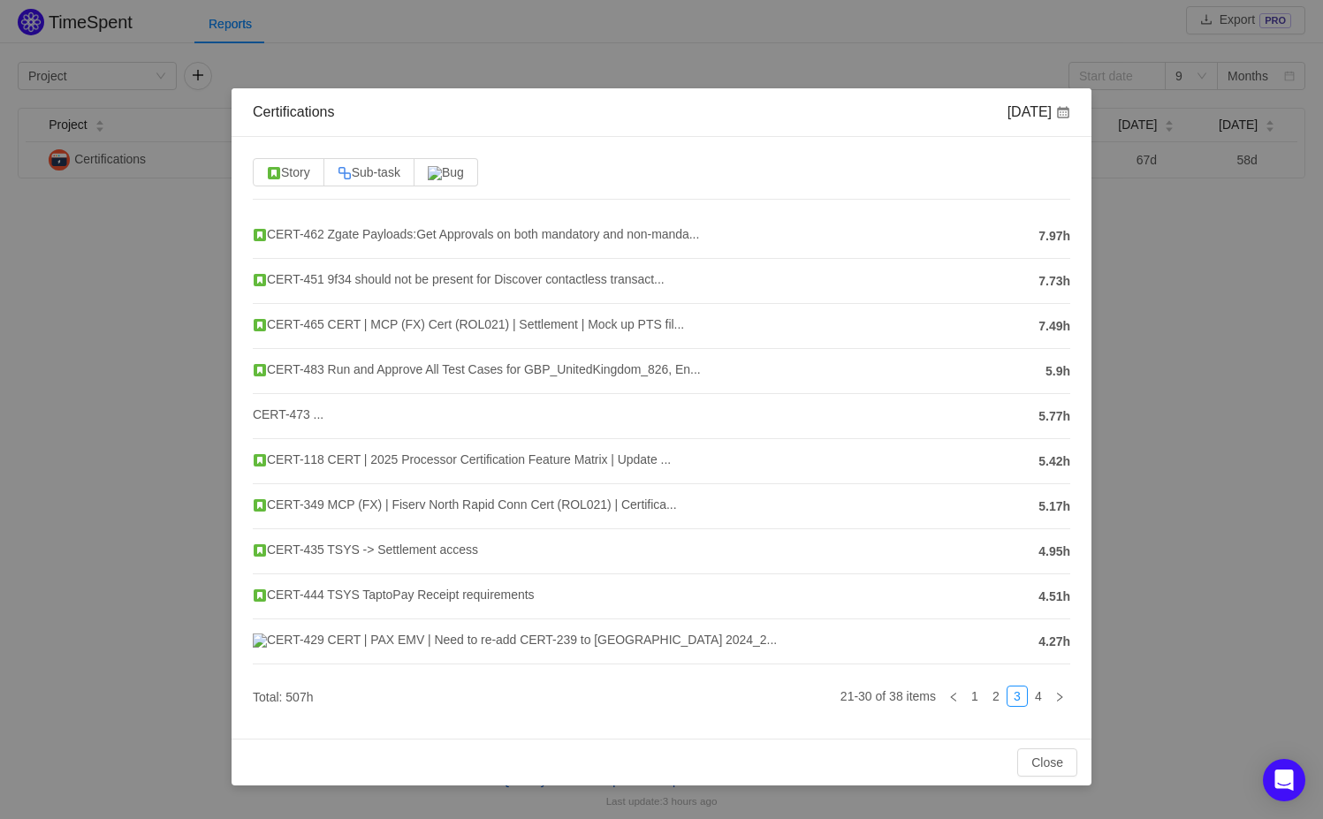
click at [127, 535] on div "Certifications [DATE] Story Sub-task Bug CERT-462 Zgate Payloads:Get Approvals …" at bounding box center [661, 409] width 1323 height 819
